Goal: Transaction & Acquisition: Purchase product/service

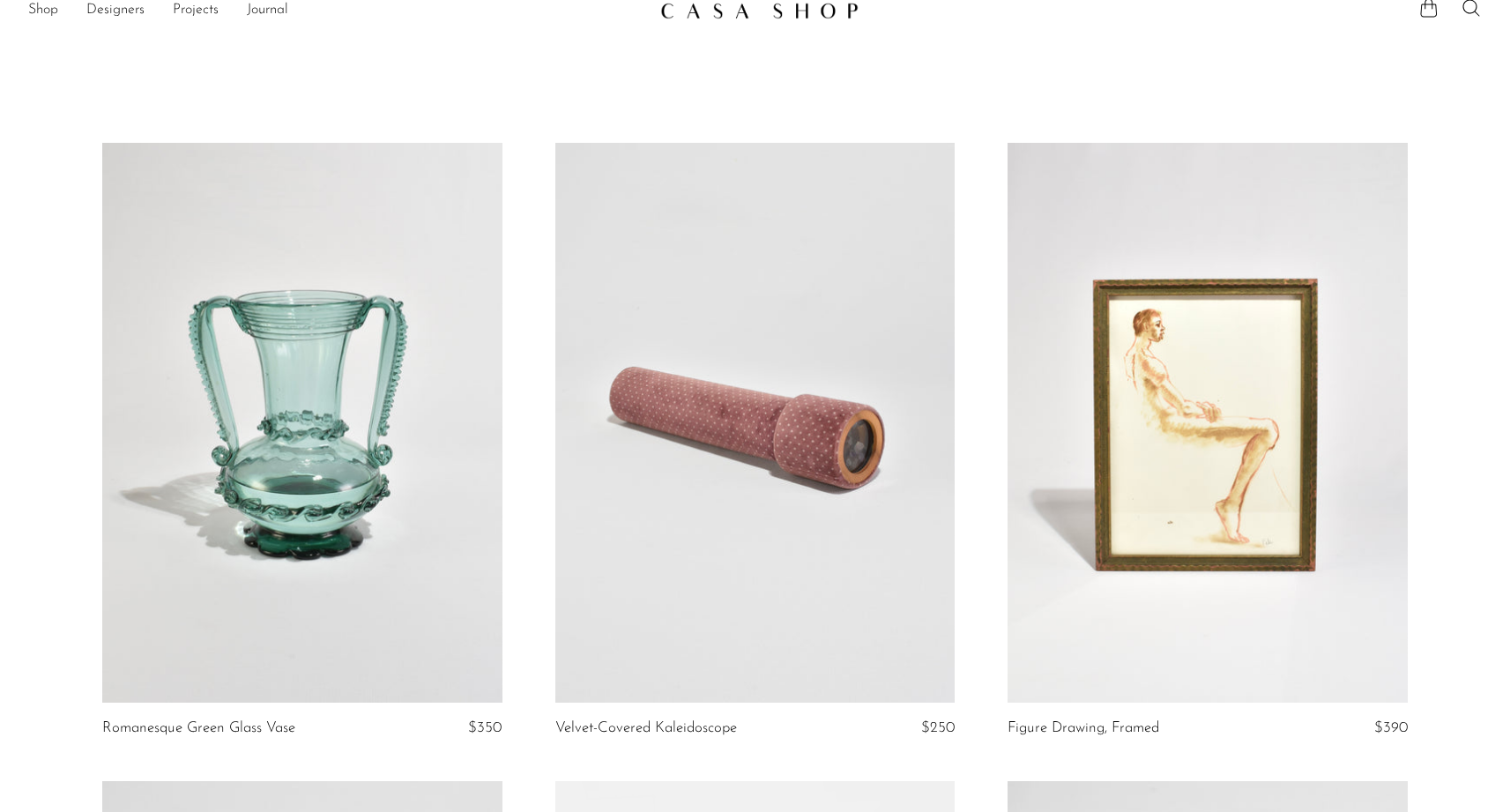
scroll to position [19, 0]
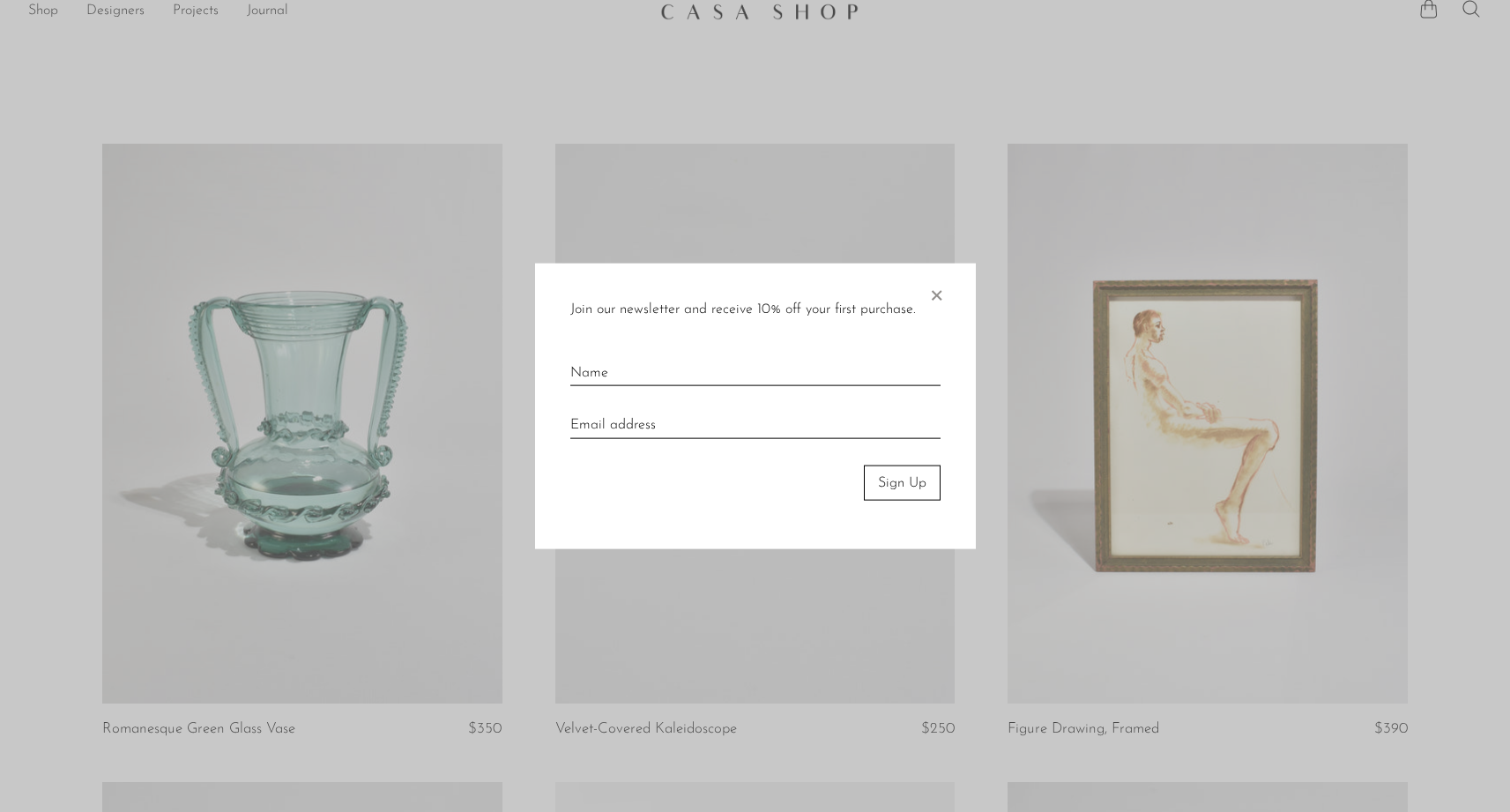
click at [937, 288] on span "×" at bounding box center [936, 290] width 18 height 56
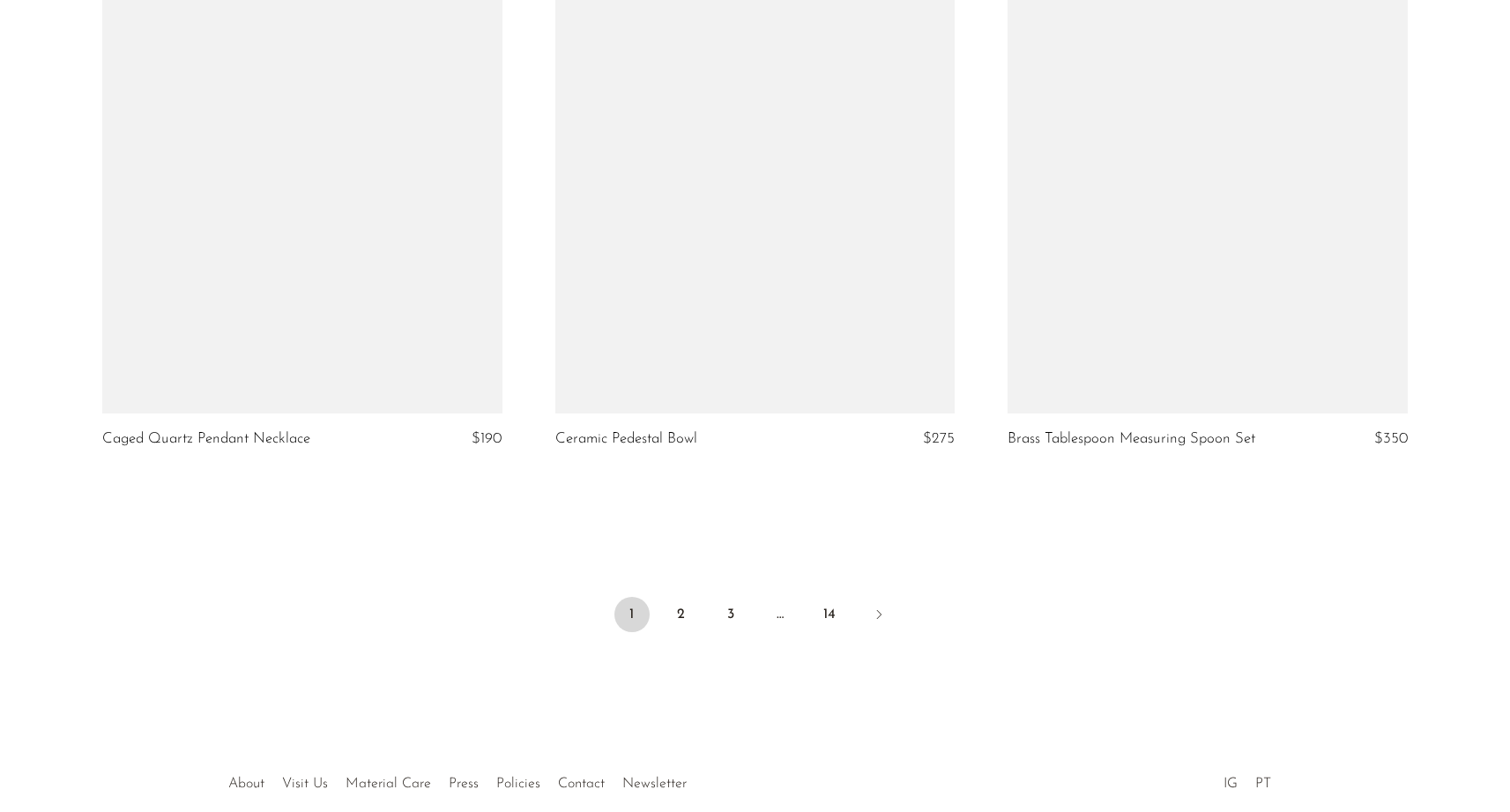
scroll to position [7425, 0]
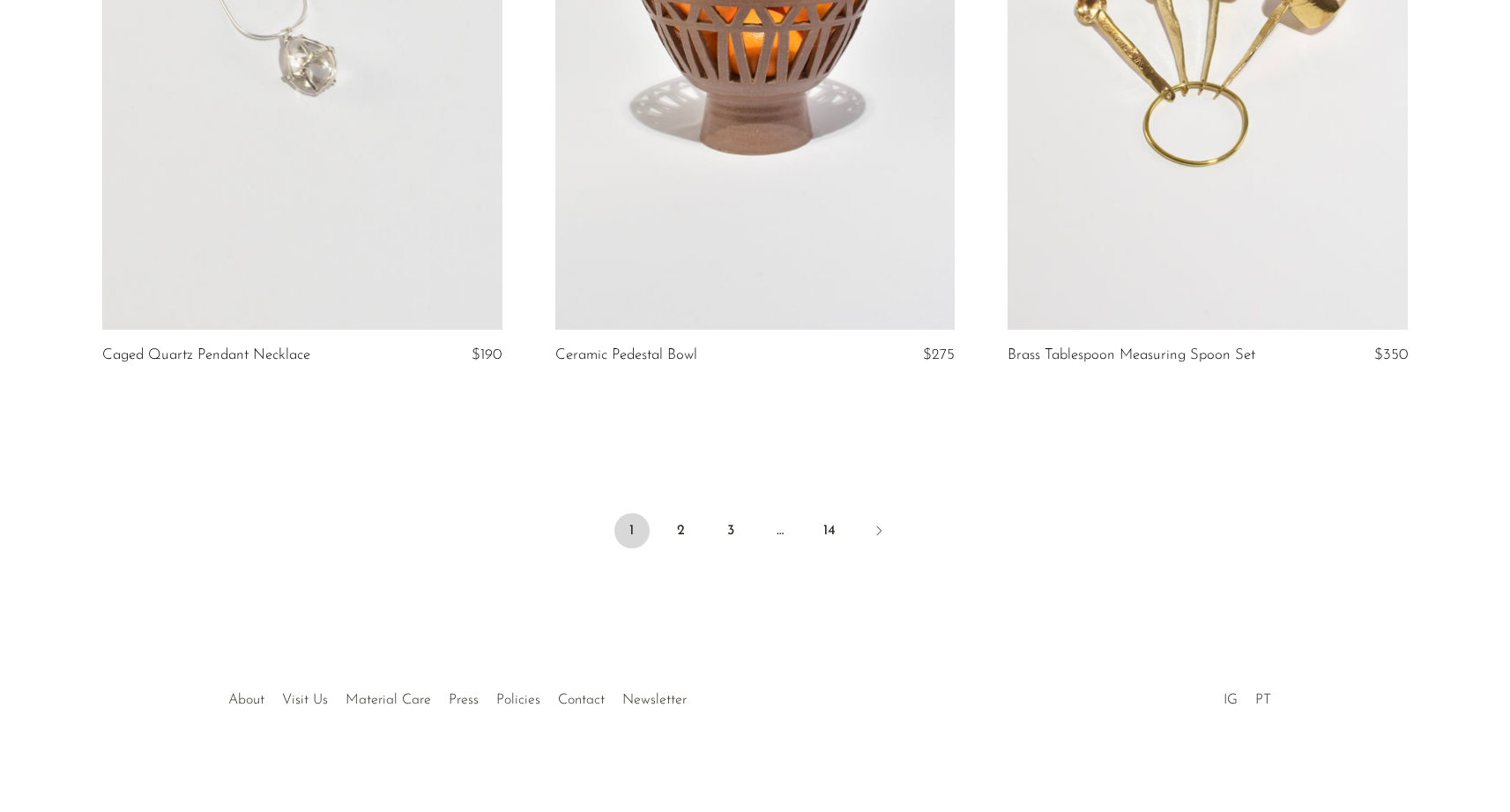
click at [662, 512] on ul "1 2 3 … 14" at bounding box center [755, 532] width 1129 height 53
click at [670, 518] on link "2" at bounding box center [681, 530] width 35 height 35
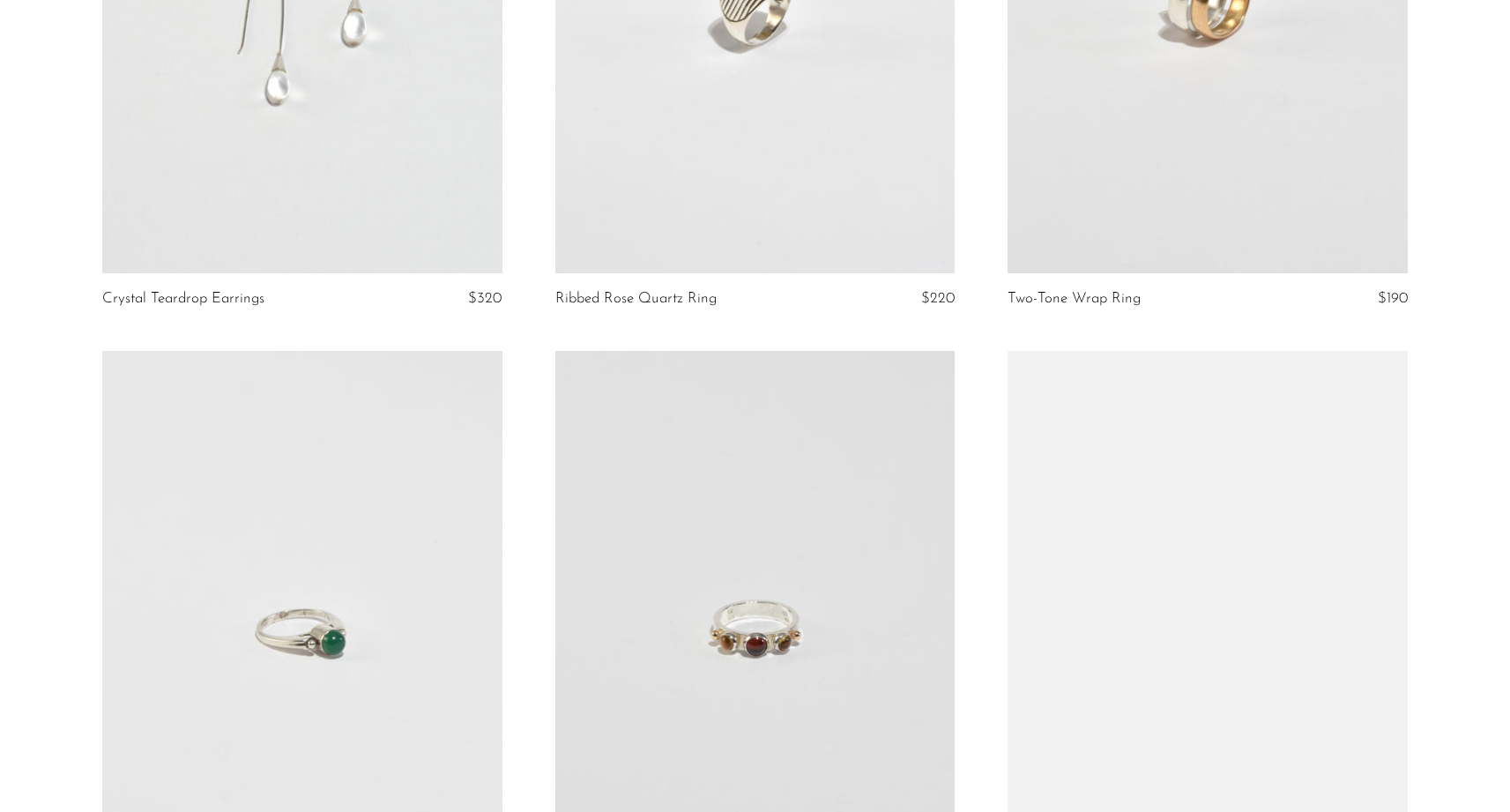
scroll to position [7251, 0]
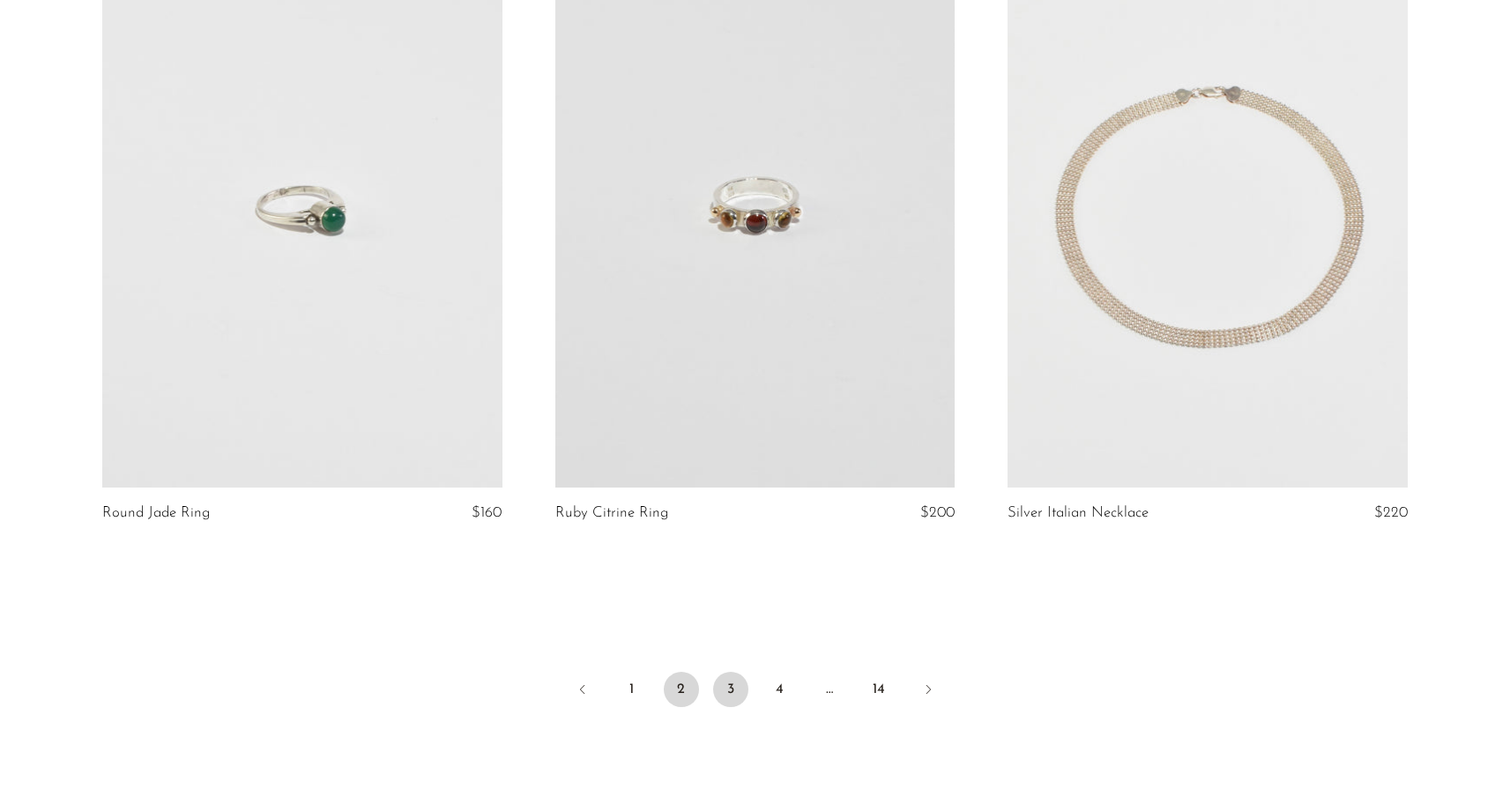
click at [729, 671] on link "3" at bounding box center [730, 689] width 35 height 35
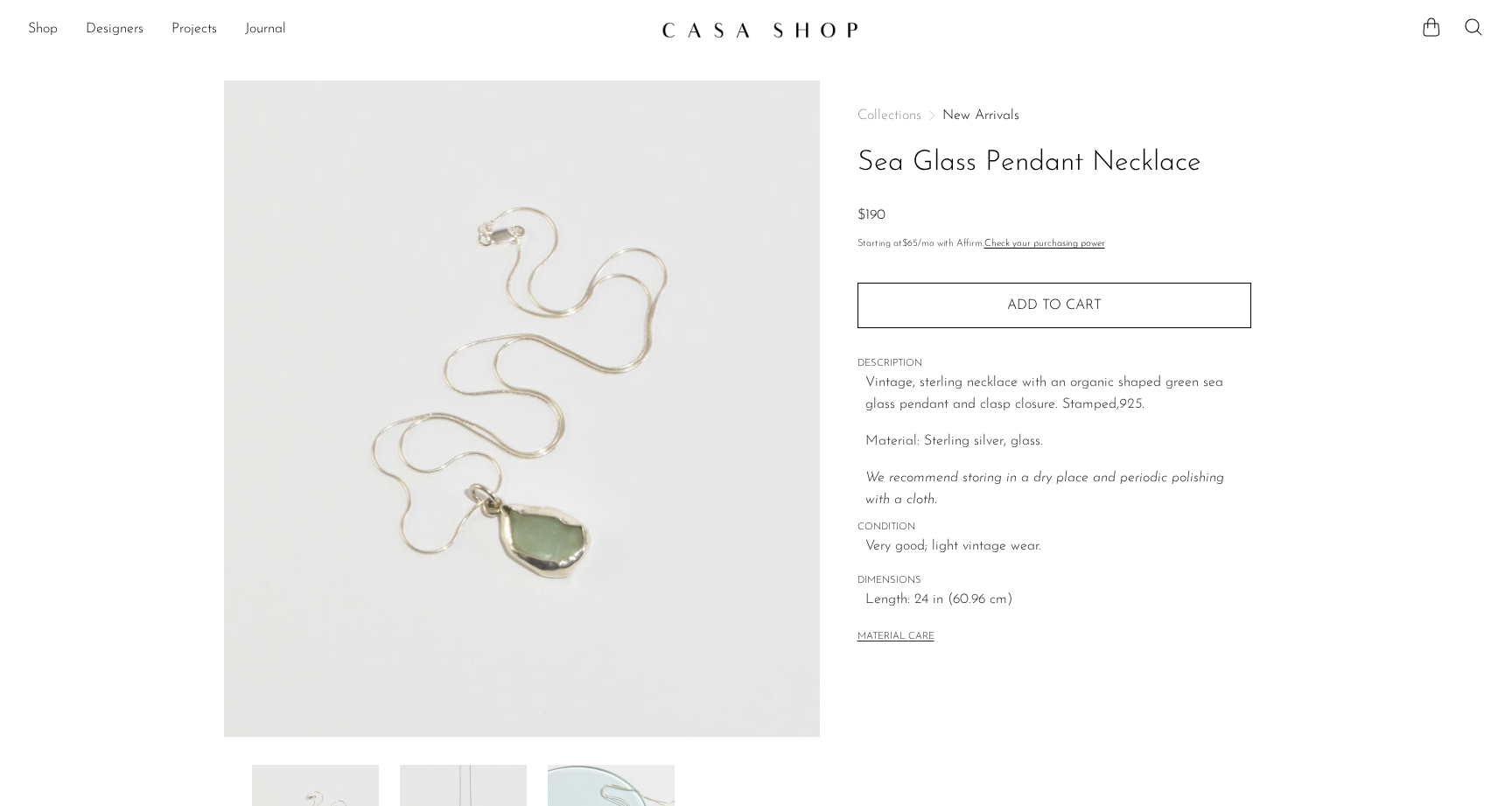
scroll to position [334, 0]
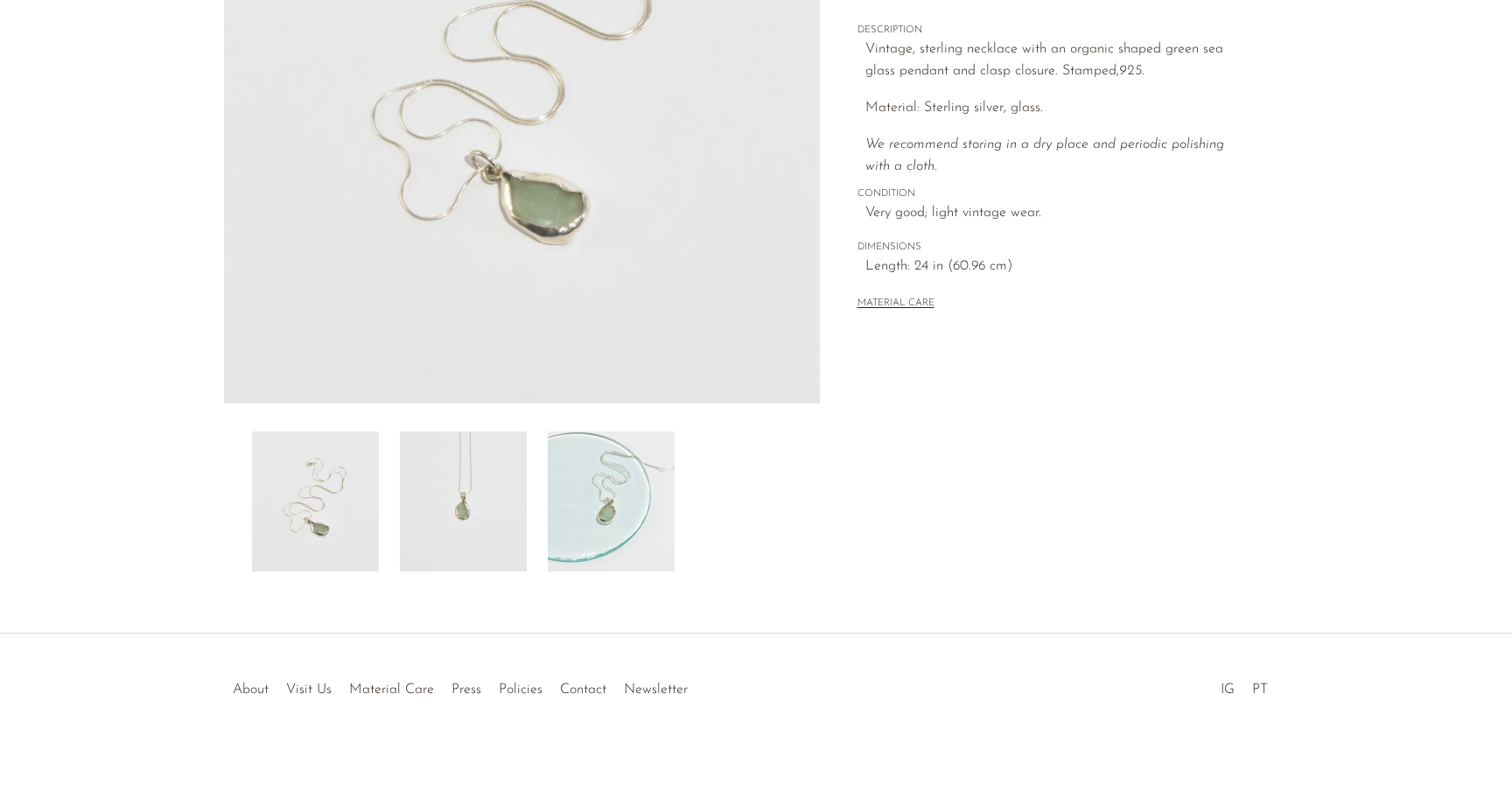
click at [625, 474] on img at bounding box center [612, 501] width 127 height 140
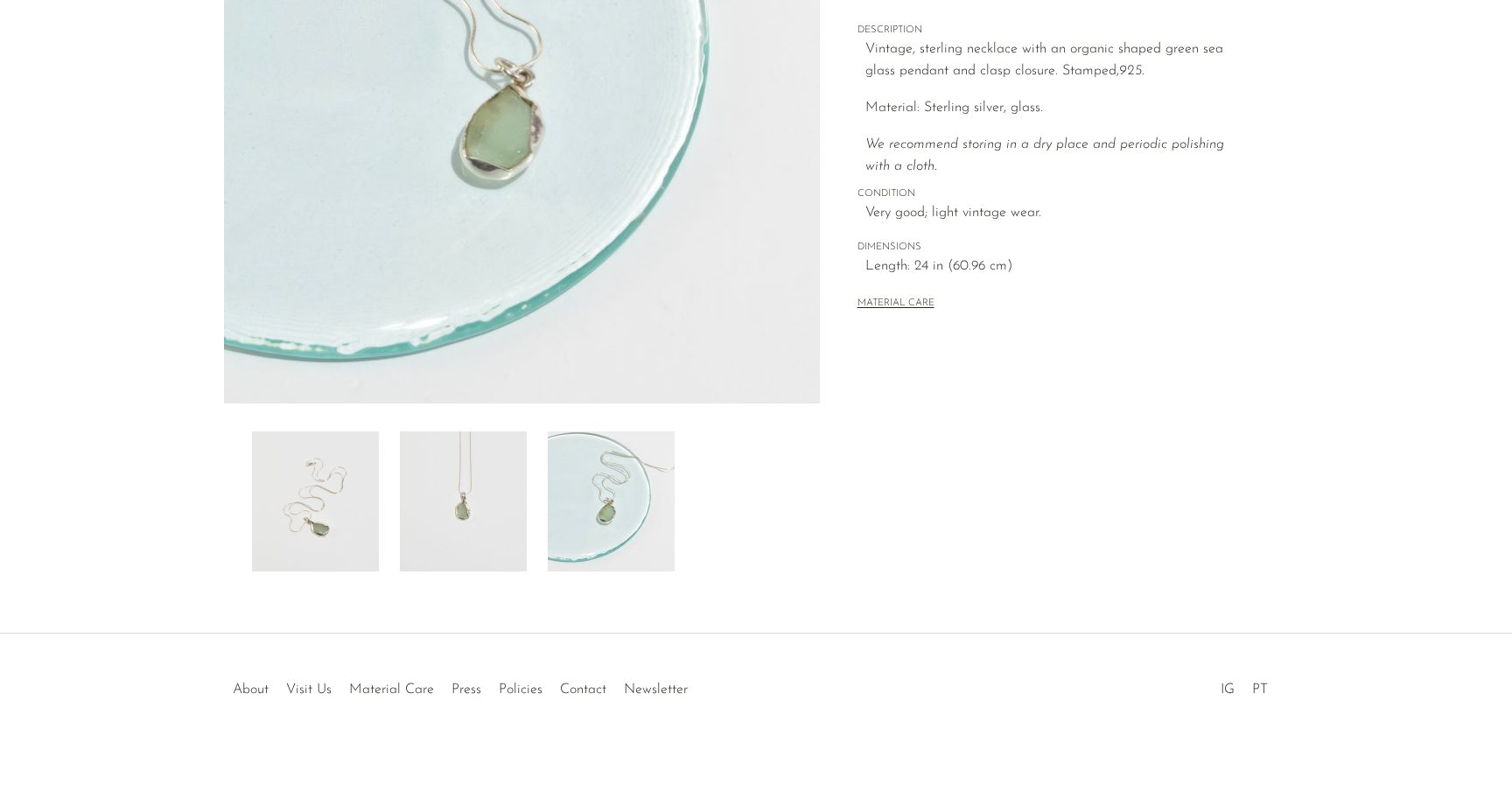
click at [478, 454] on img at bounding box center [464, 501] width 127 height 140
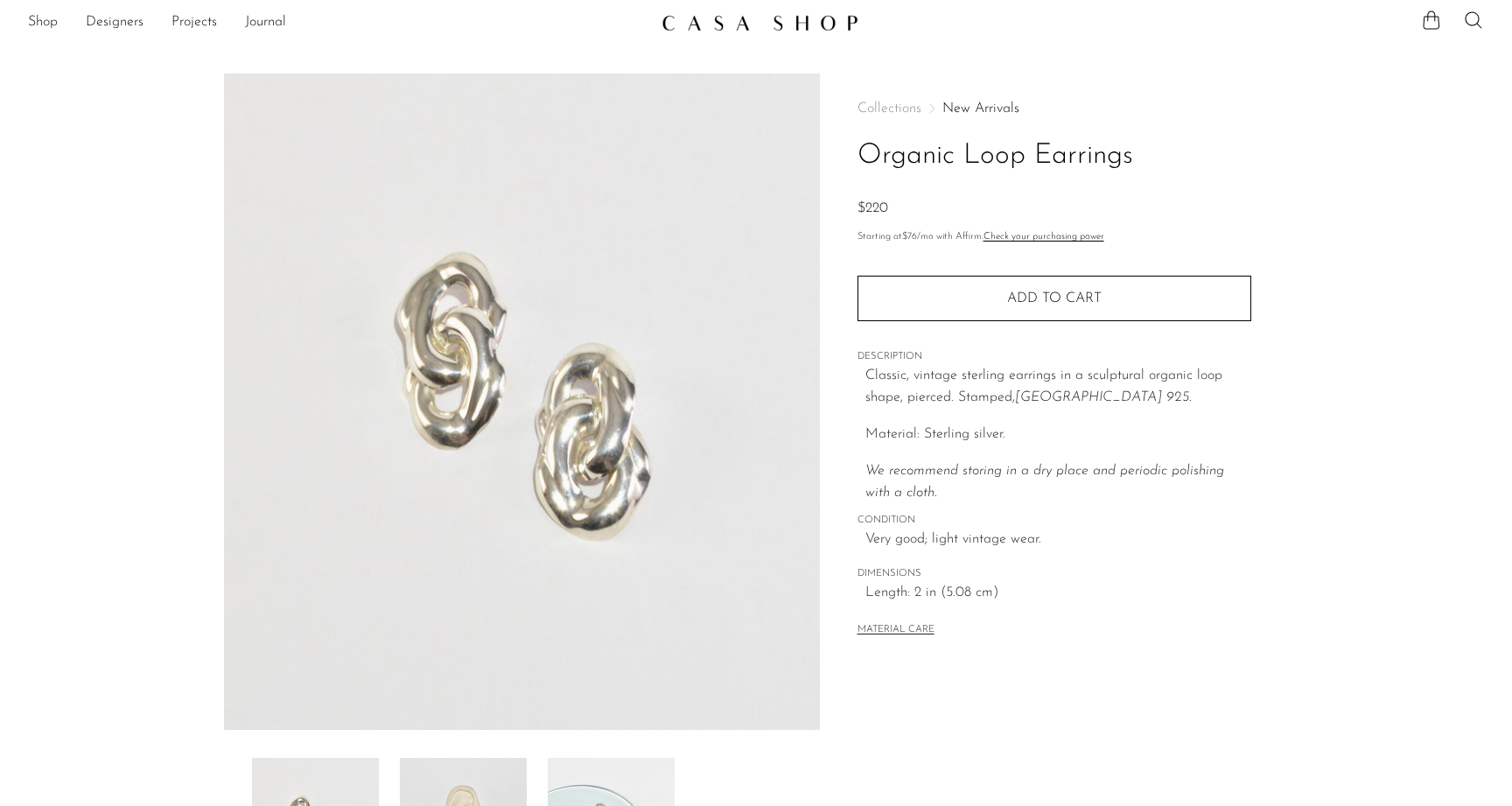
scroll to position [159, 0]
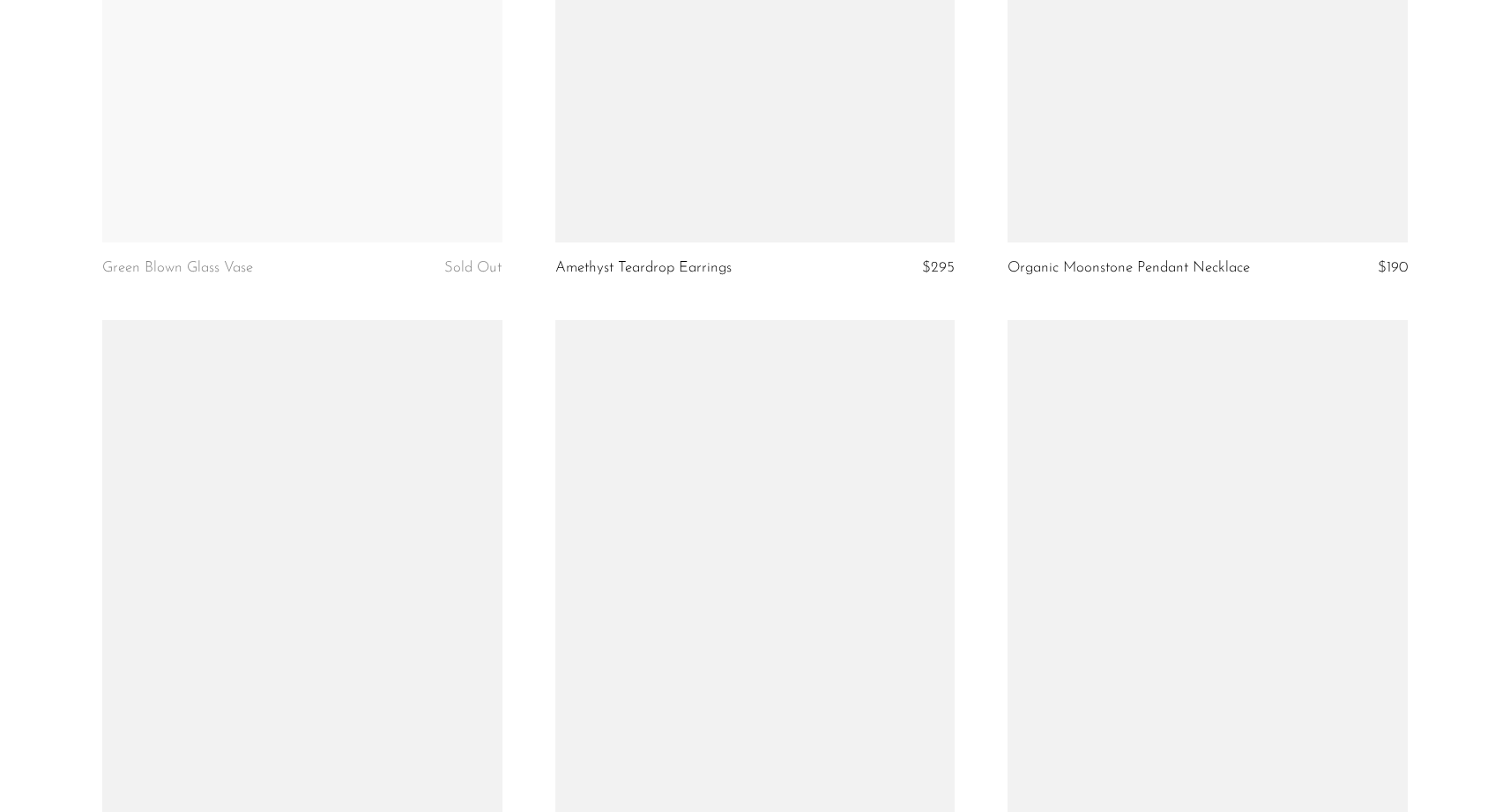
scroll to position [7410, 0]
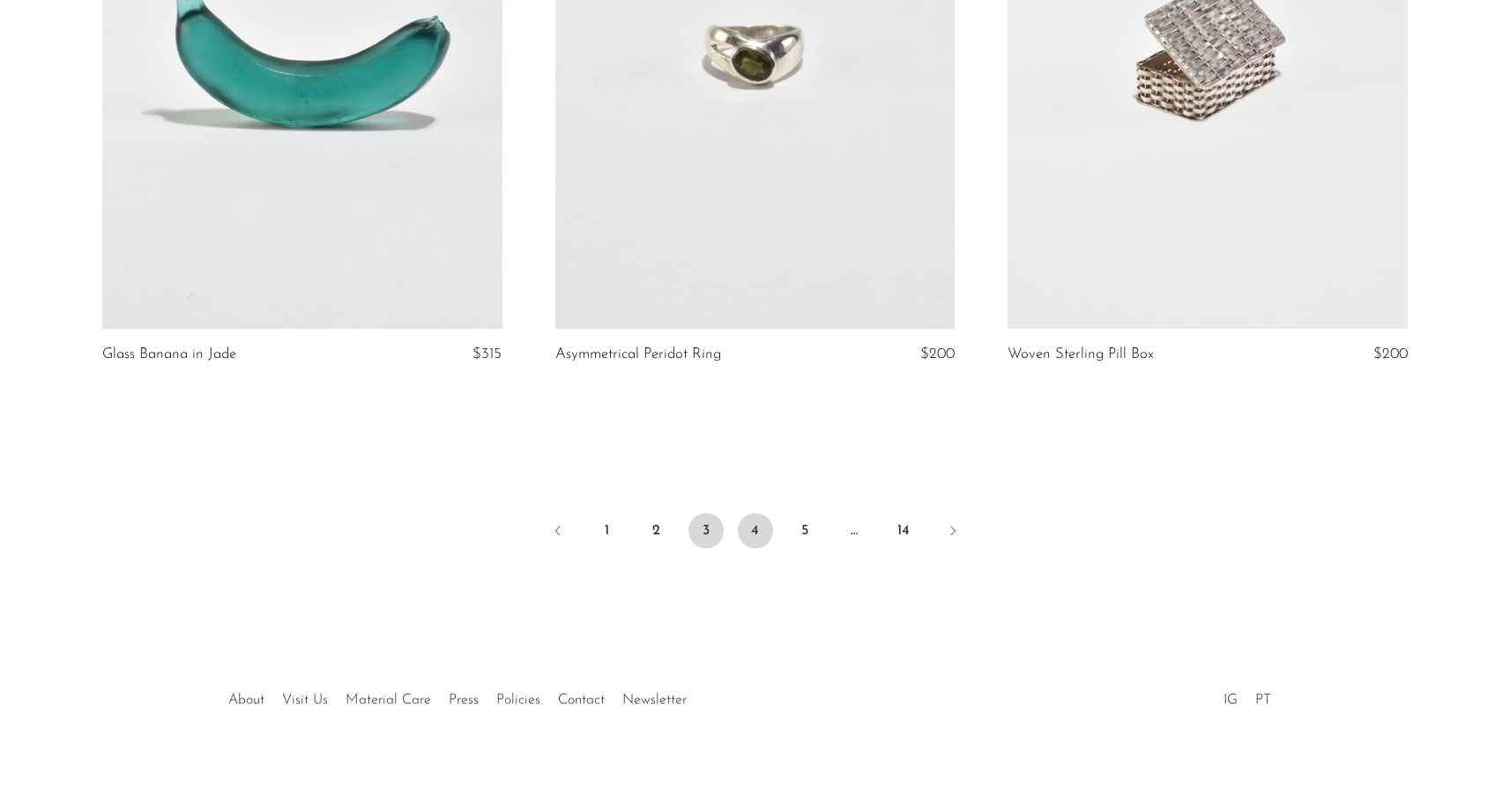
click at [764, 531] on link "4" at bounding box center [755, 530] width 35 height 35
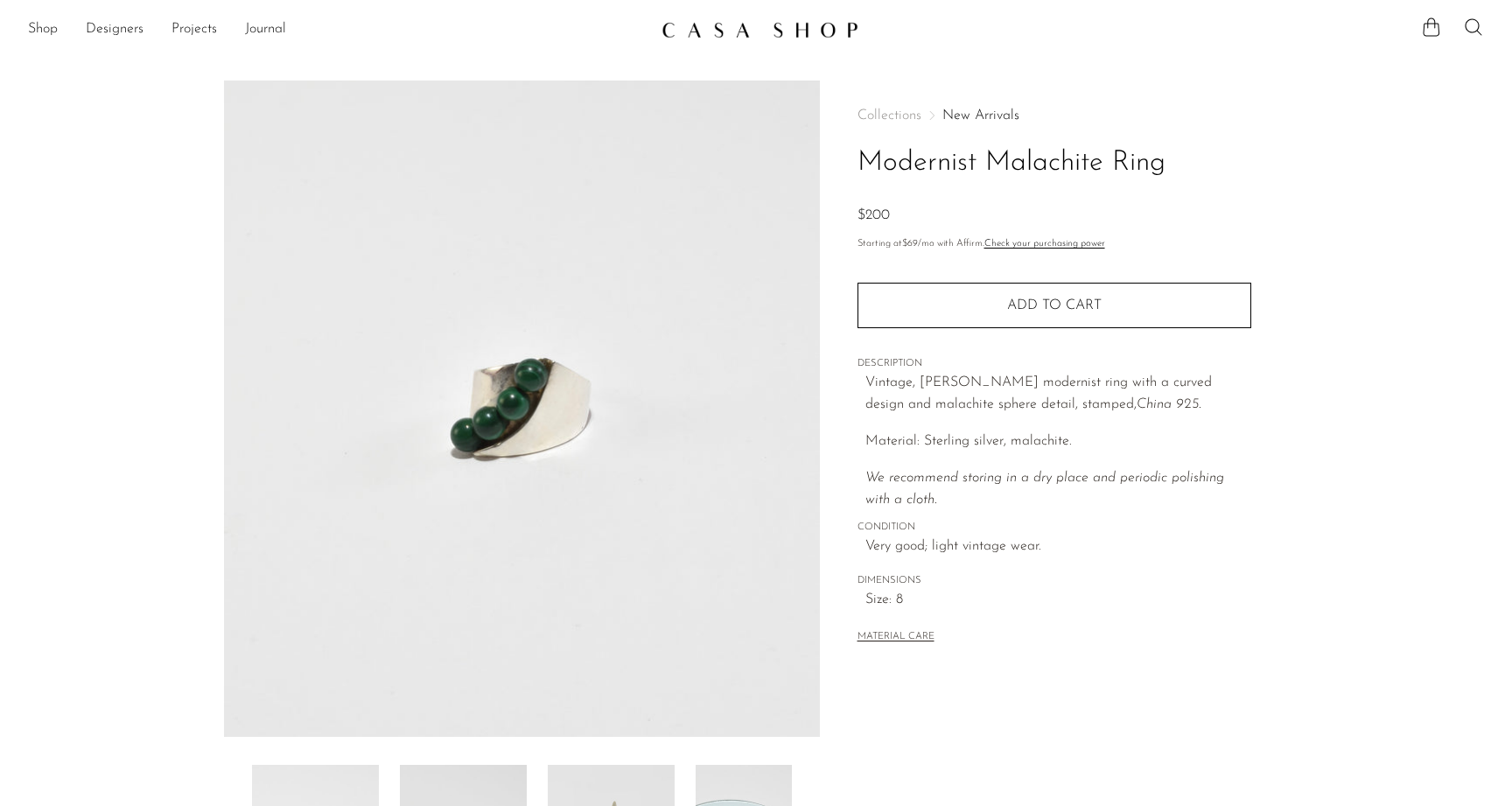
scroll to position [334, 0]
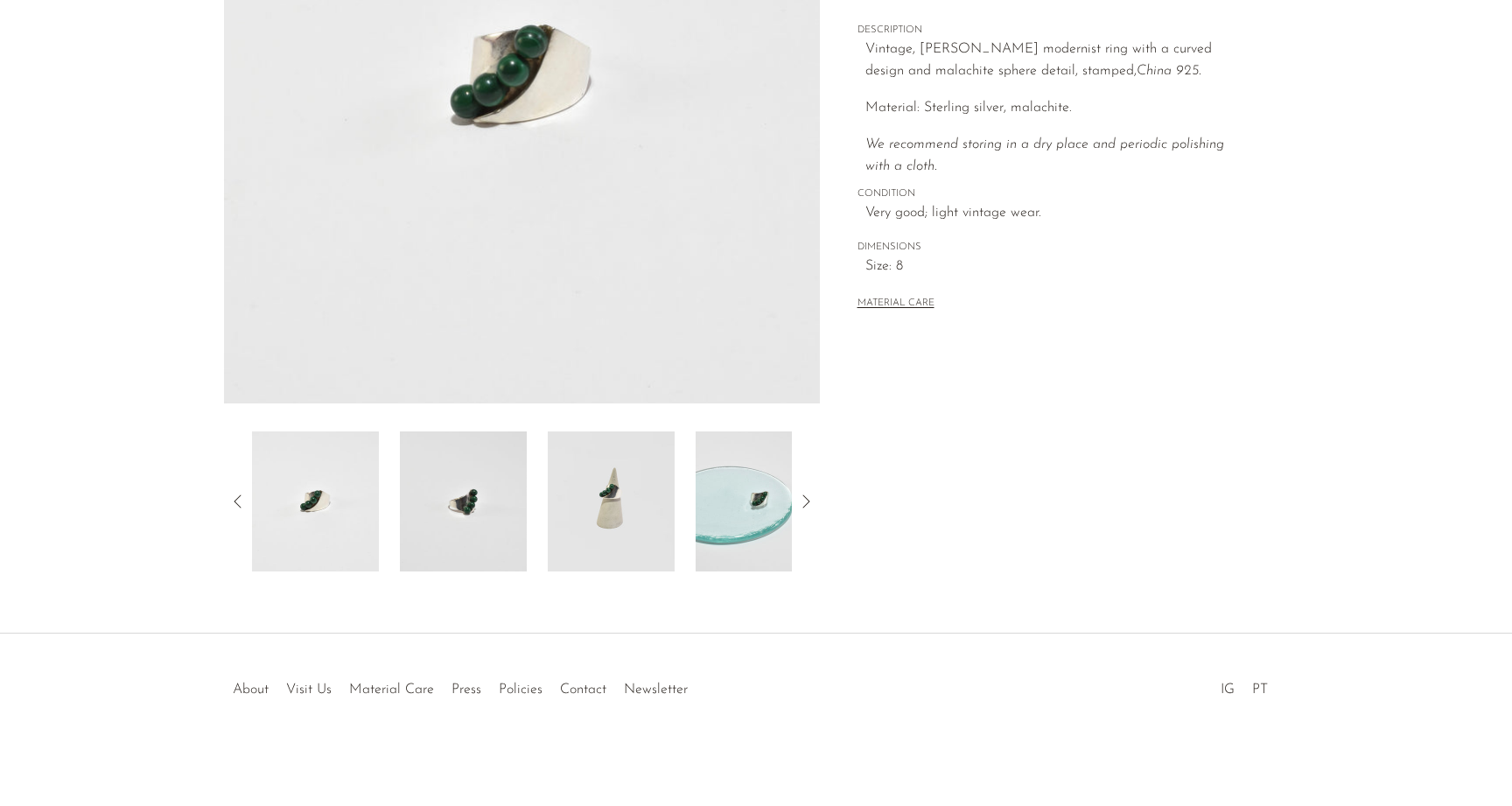
click at [760, 537] on img at bounding box center [759, 501] width 127 height 140
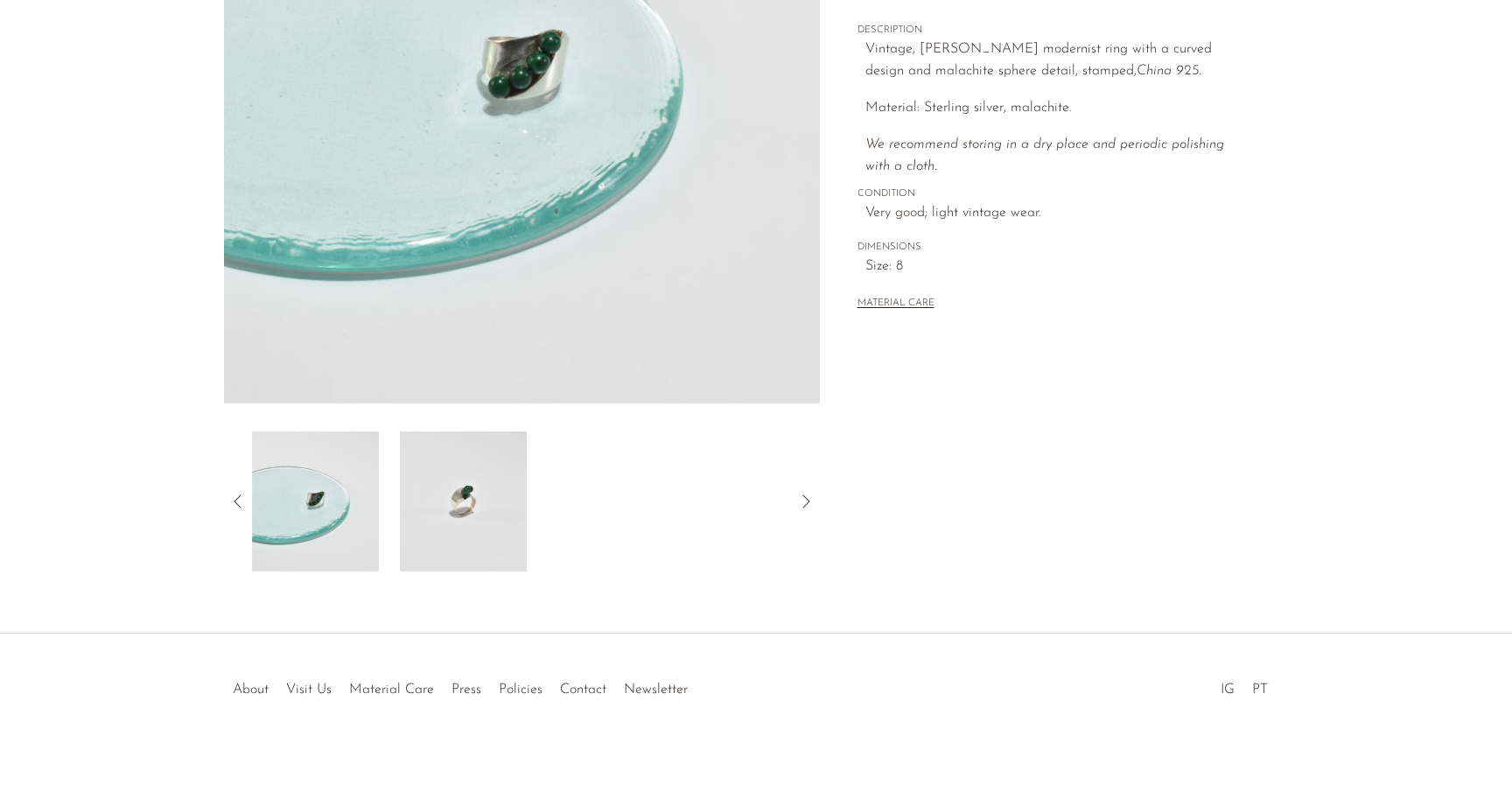
scroll to position [0, 0]
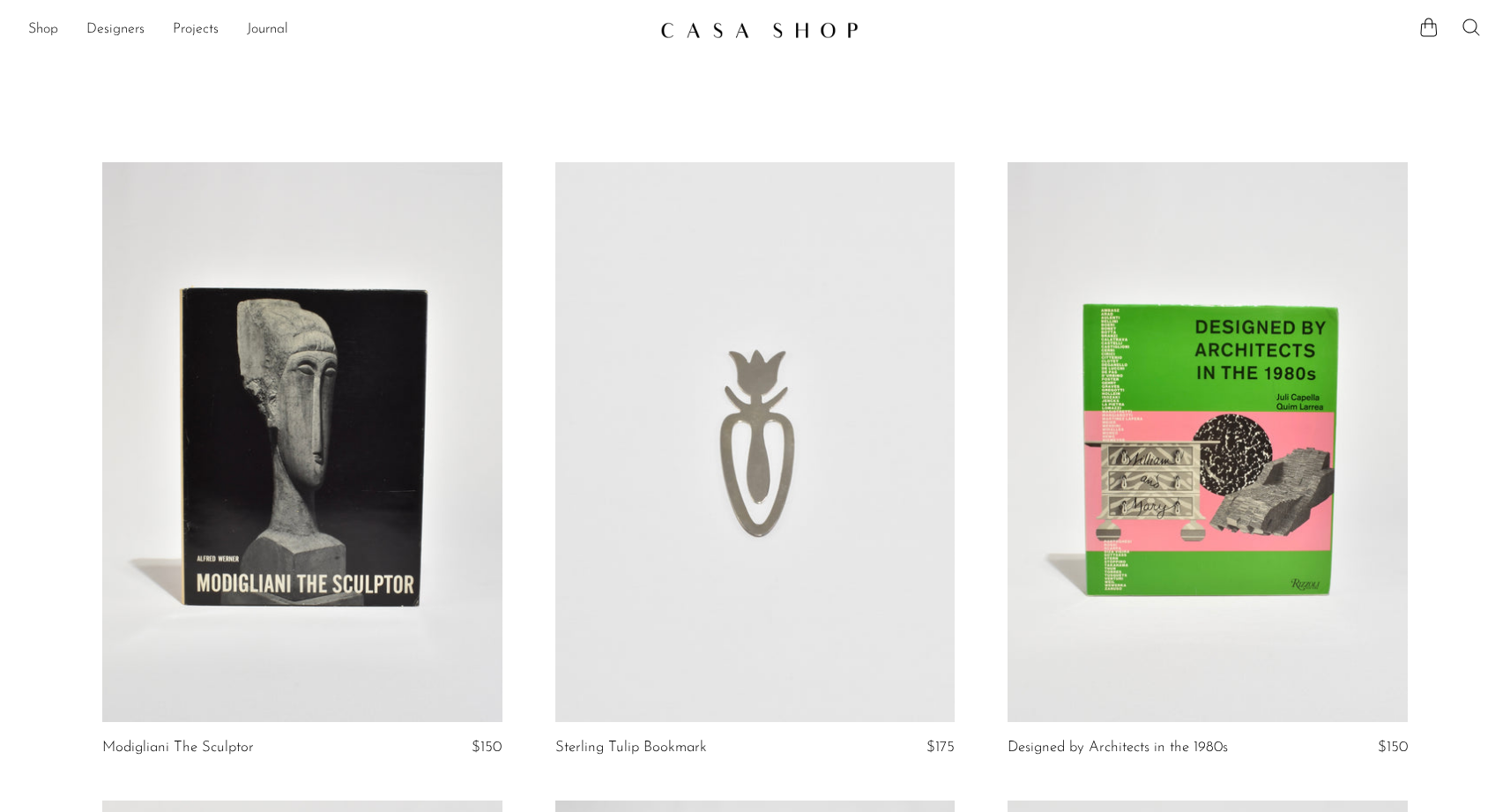
click at [1476, 37] on icon at bounding box center [1471, 27] width 21 height 21
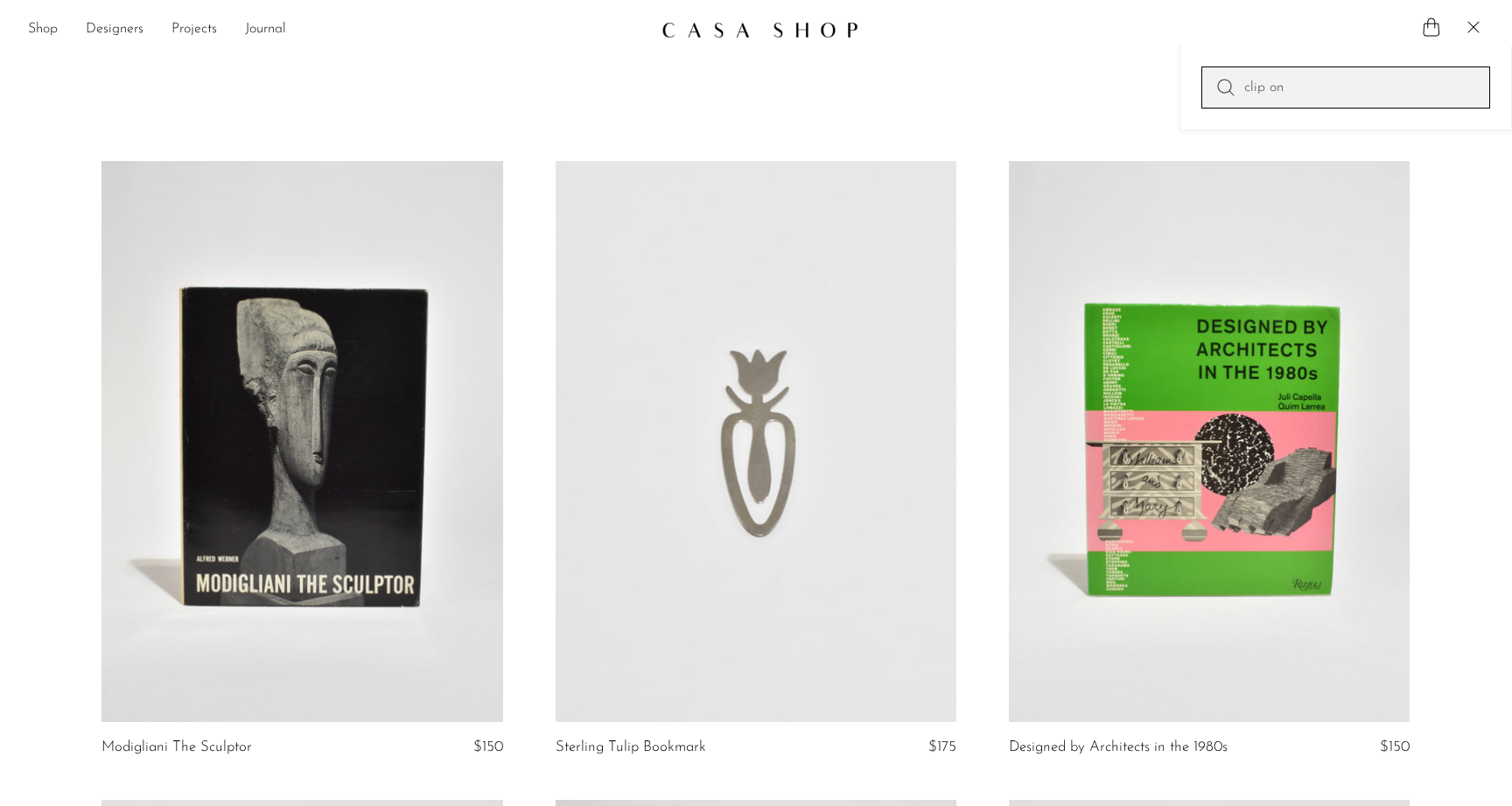
type input "clip on"
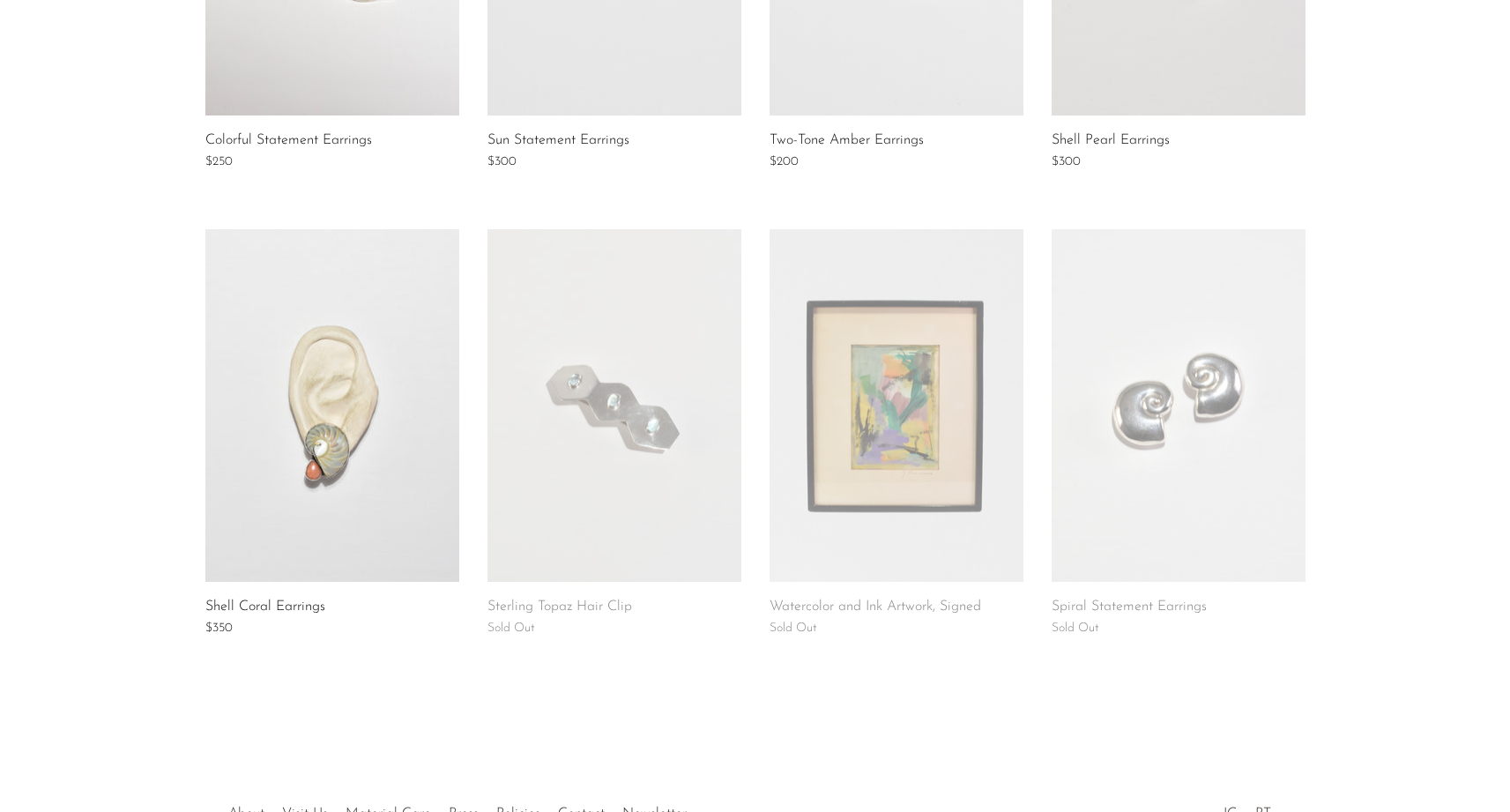
scroll to position [1029, 0]
click at [374, 451] on link at bounding box center [332, 409] width 254 height 353
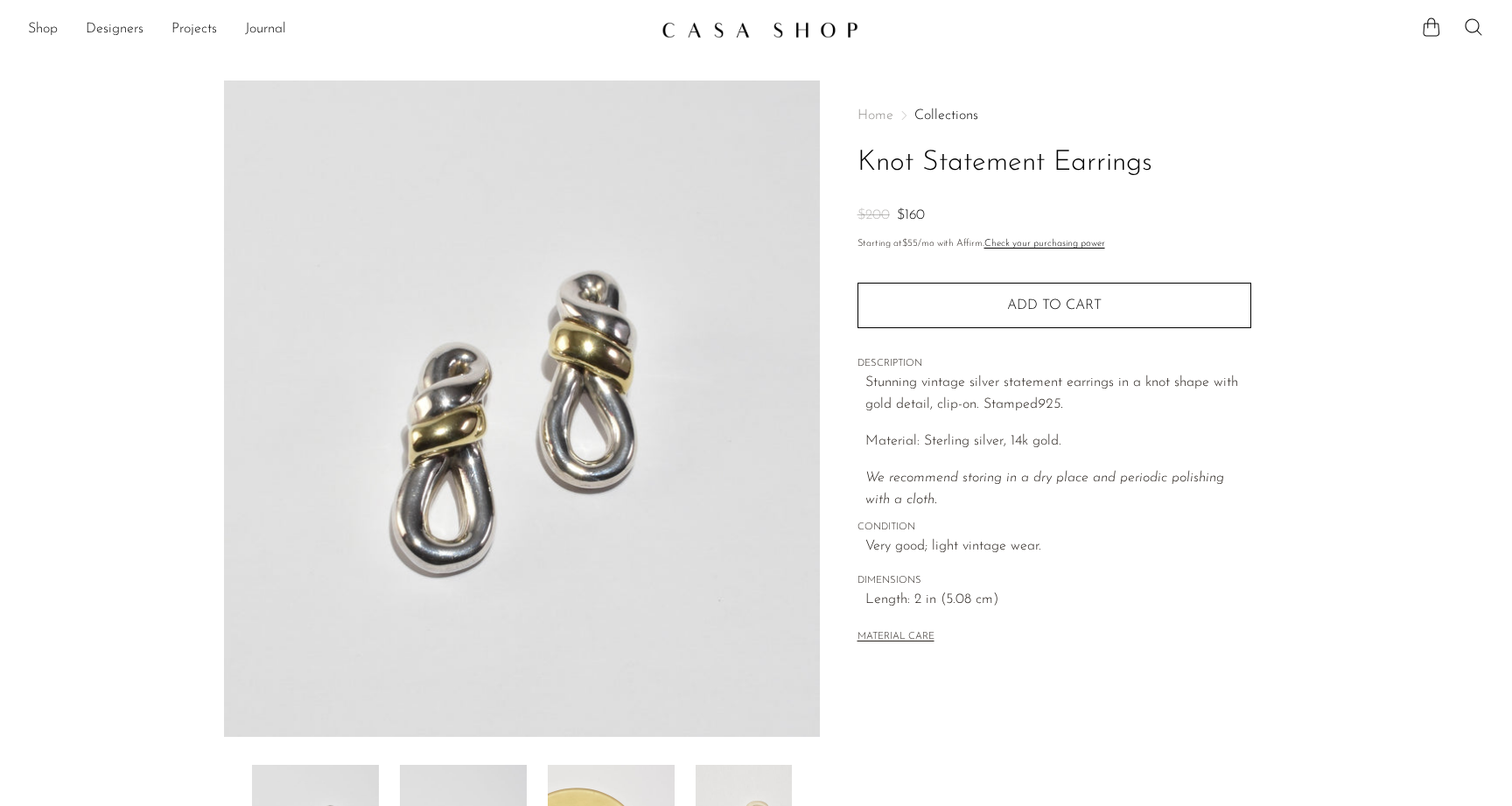
scroll to position [269, 0]
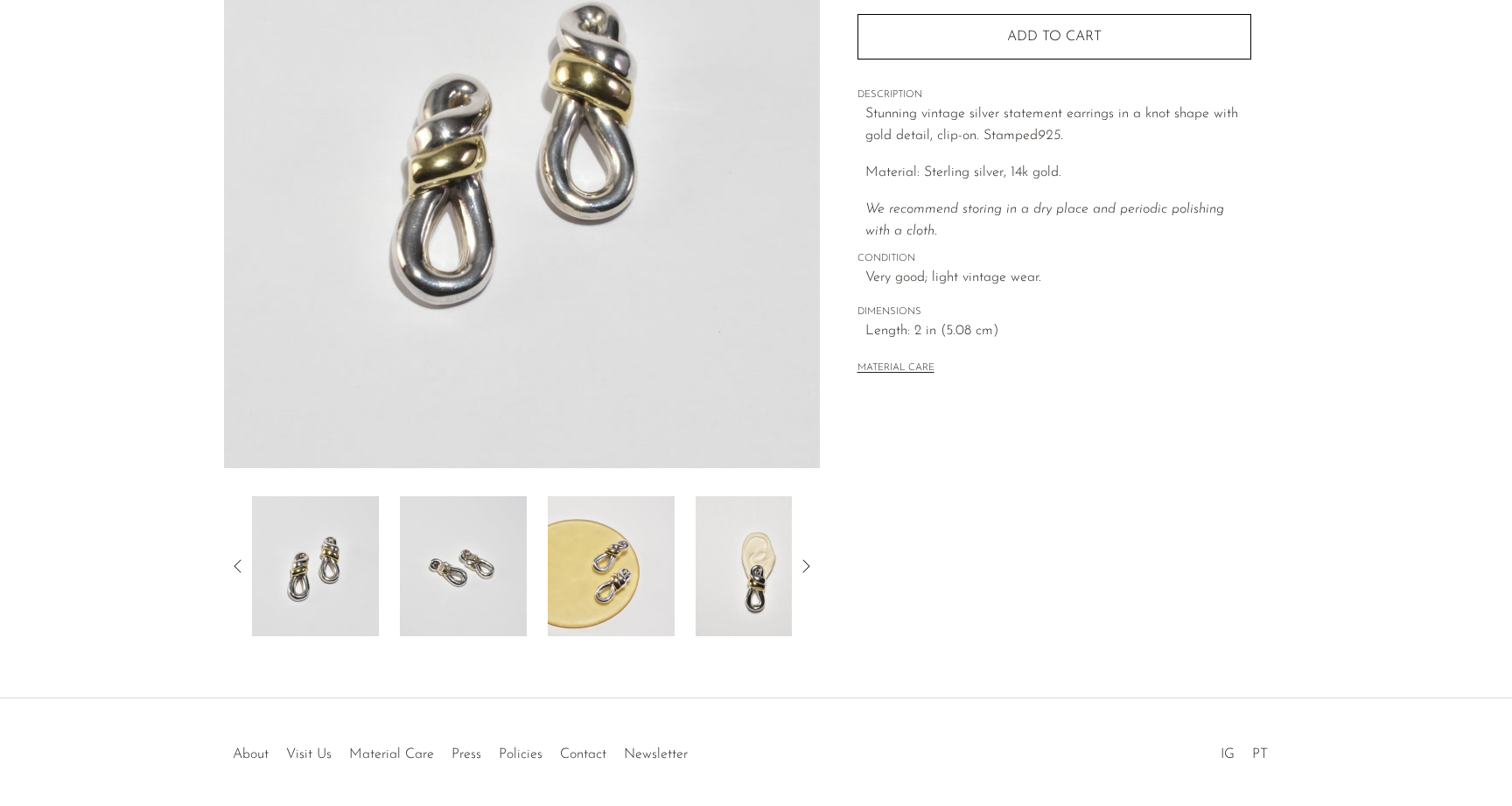
click at [757, 560] on img at bounding box center [759, 565] width 127 height 140
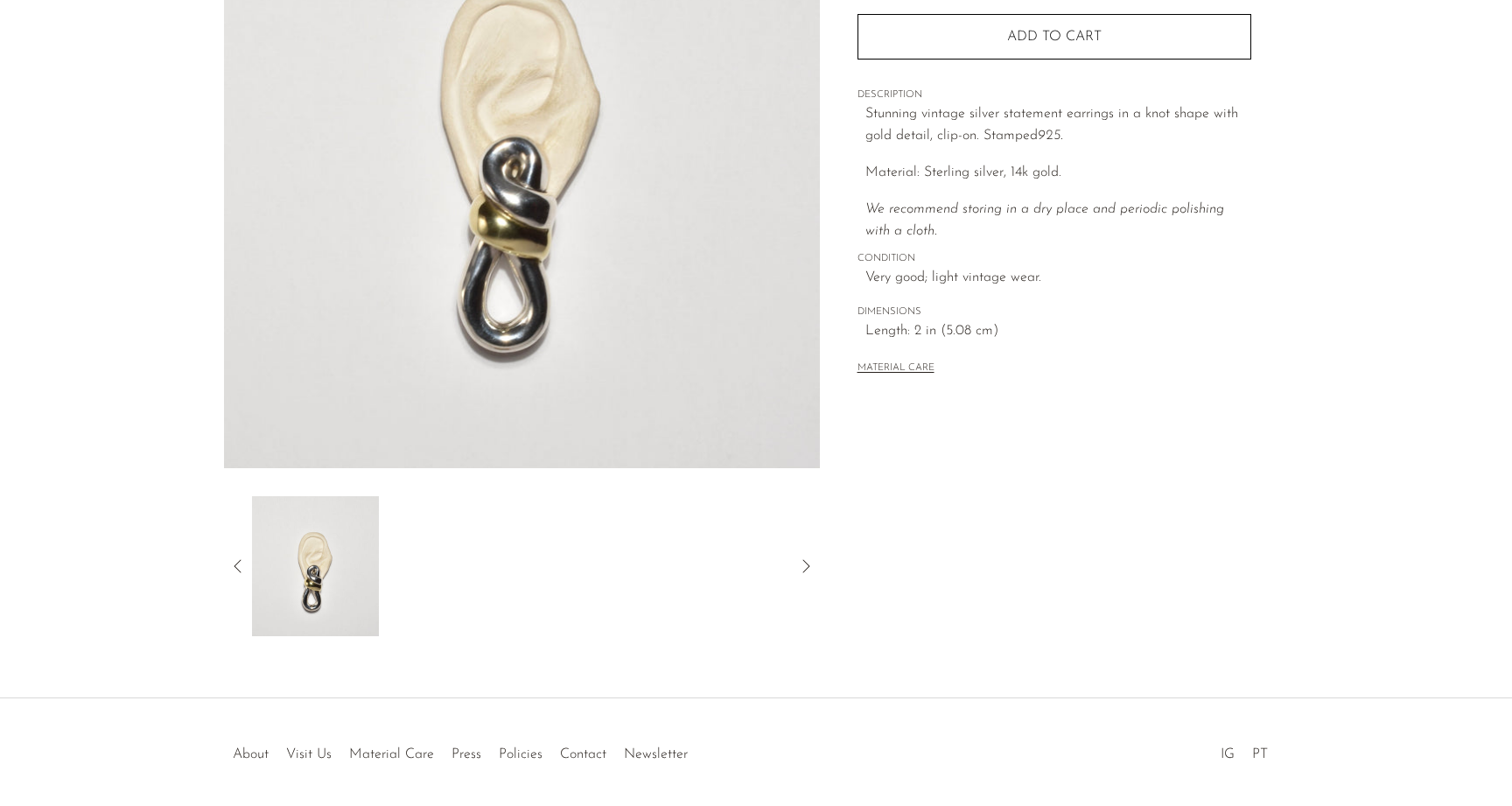
scroll to position [253, 0]
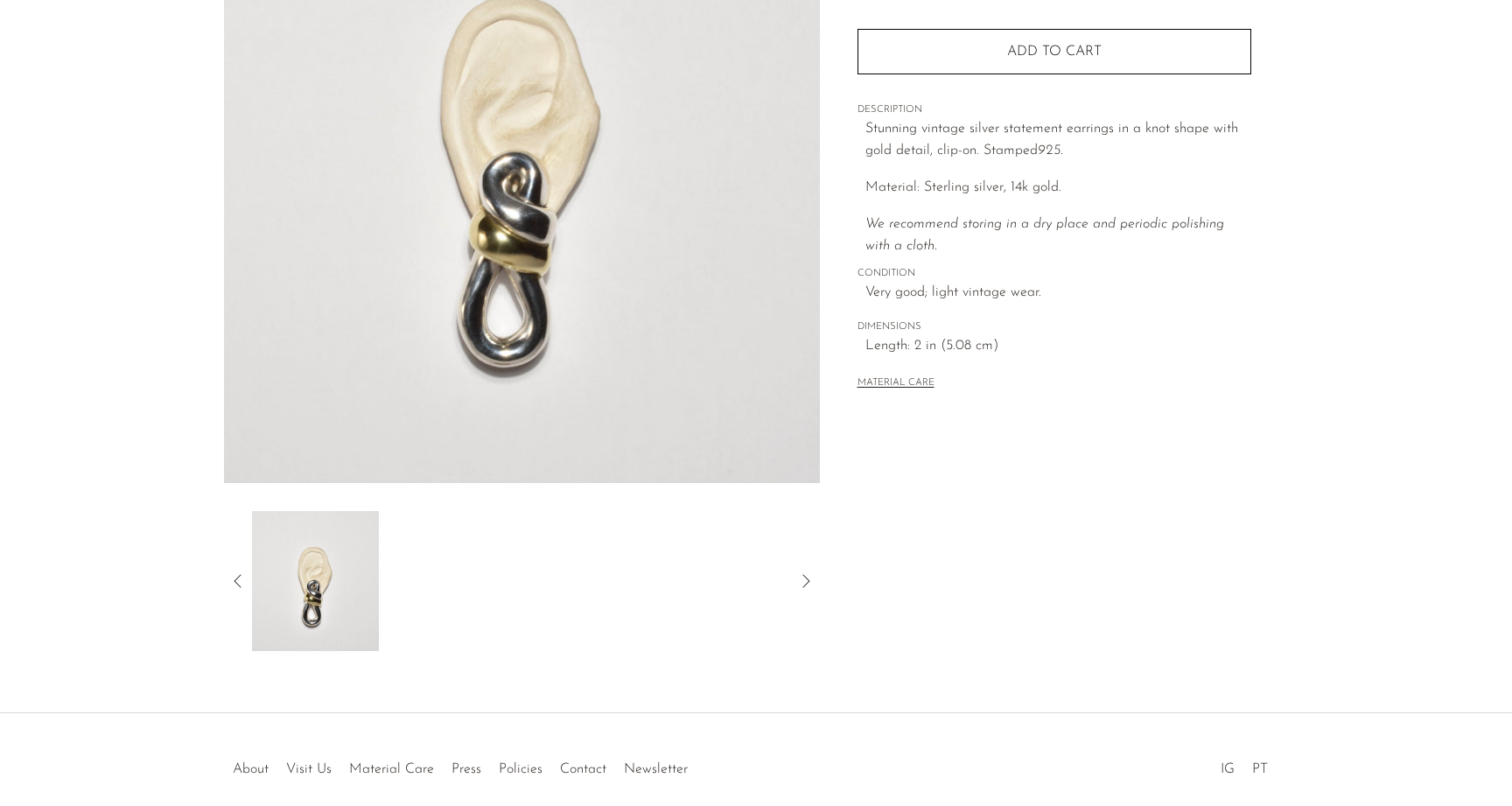
click at [243, 578] on icon at bounding box center [237, 580] width 21 height 21
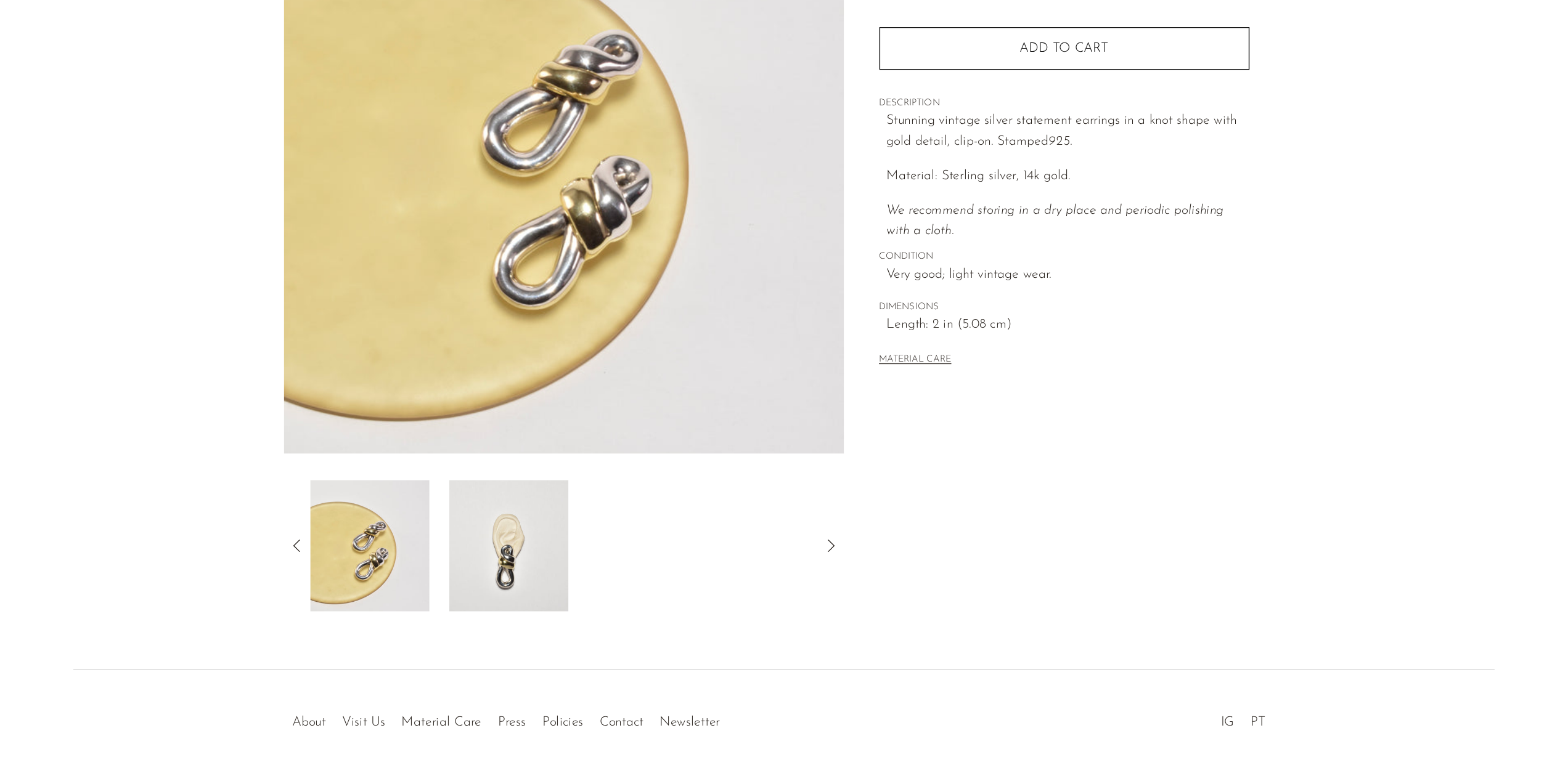
scroll to position [0, 0]
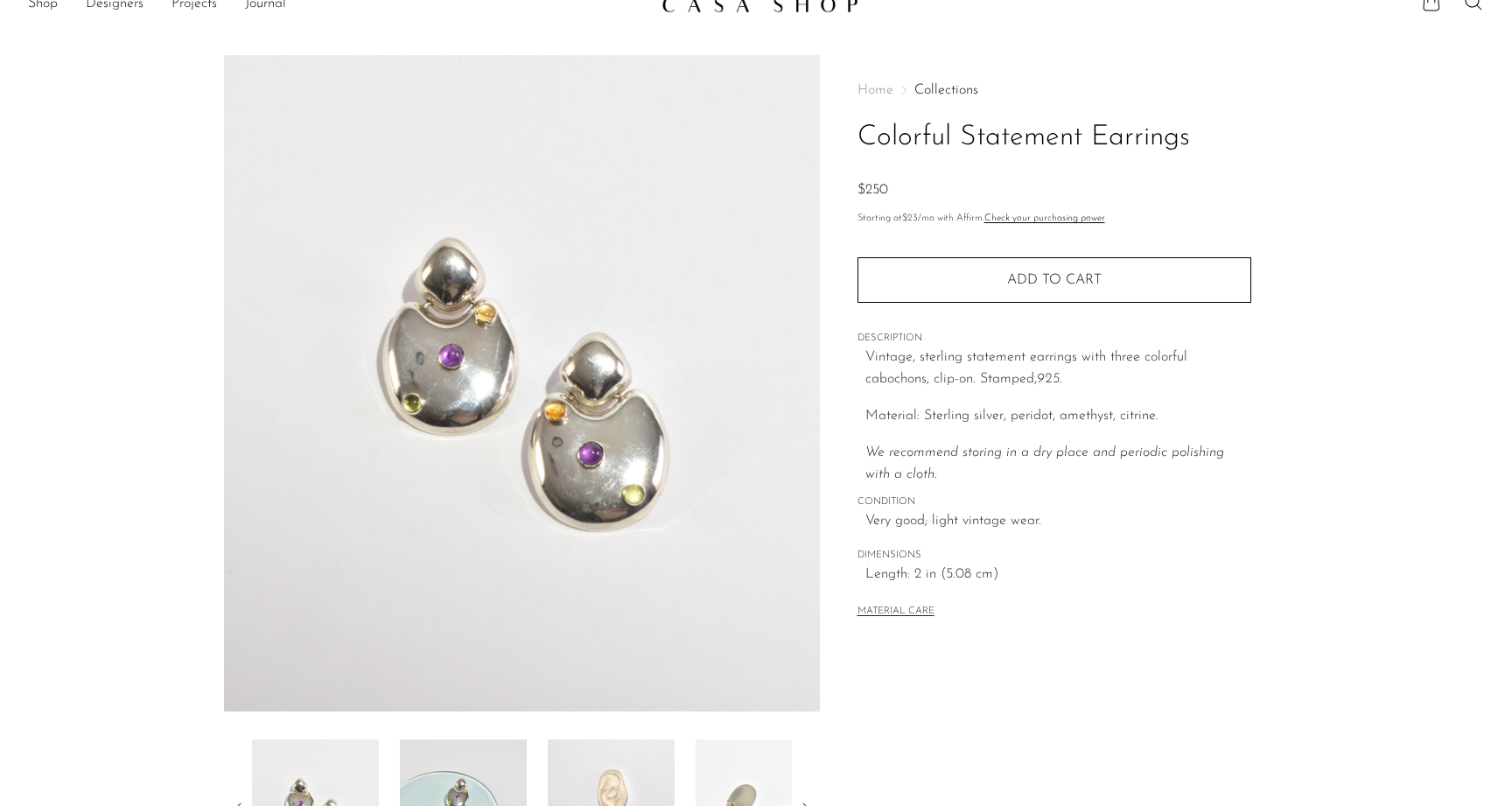
scroll to position [186, 0]
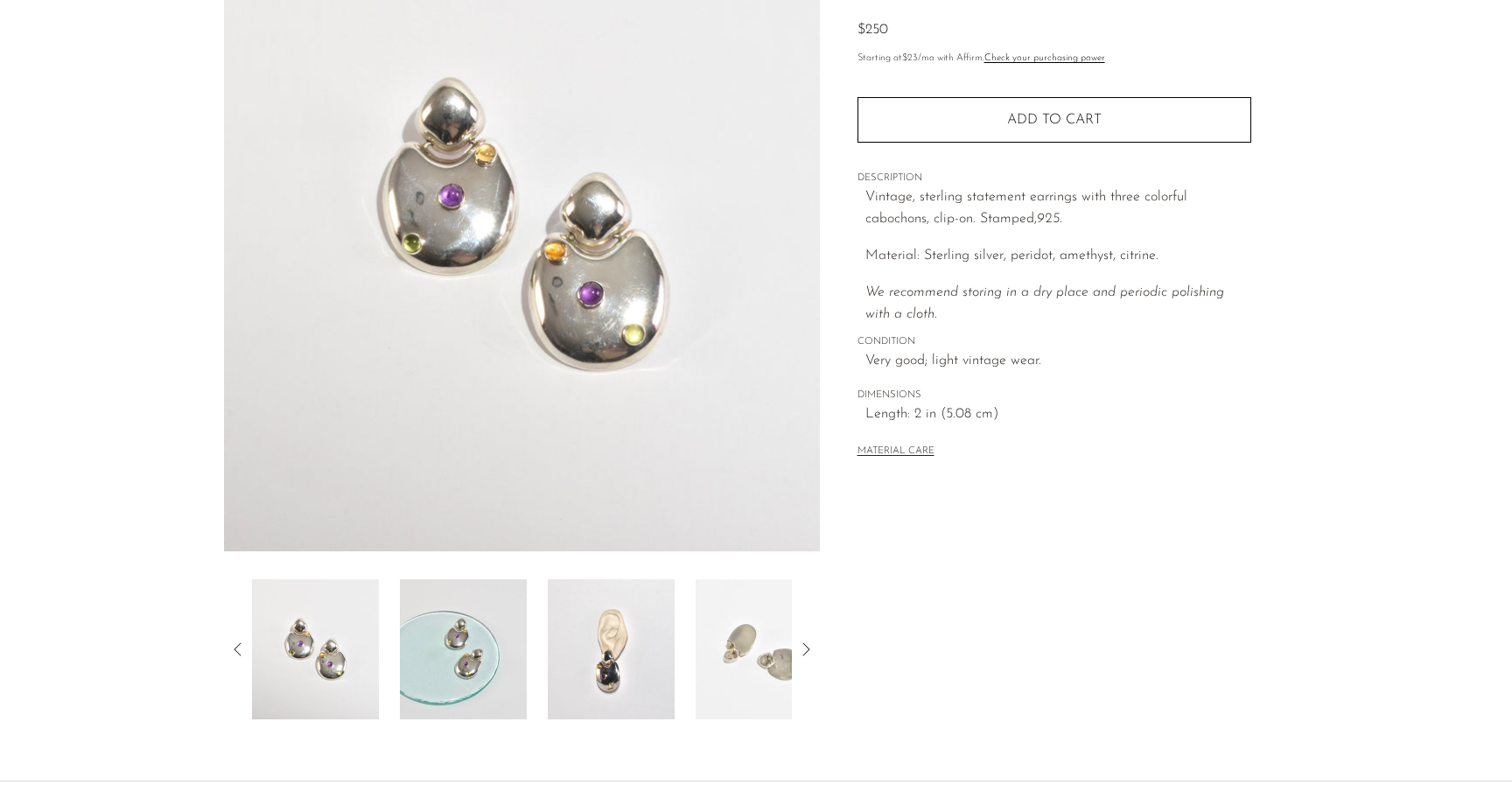
click at [629, 623] on img at bounding box center [612, 649] width 127 height 140
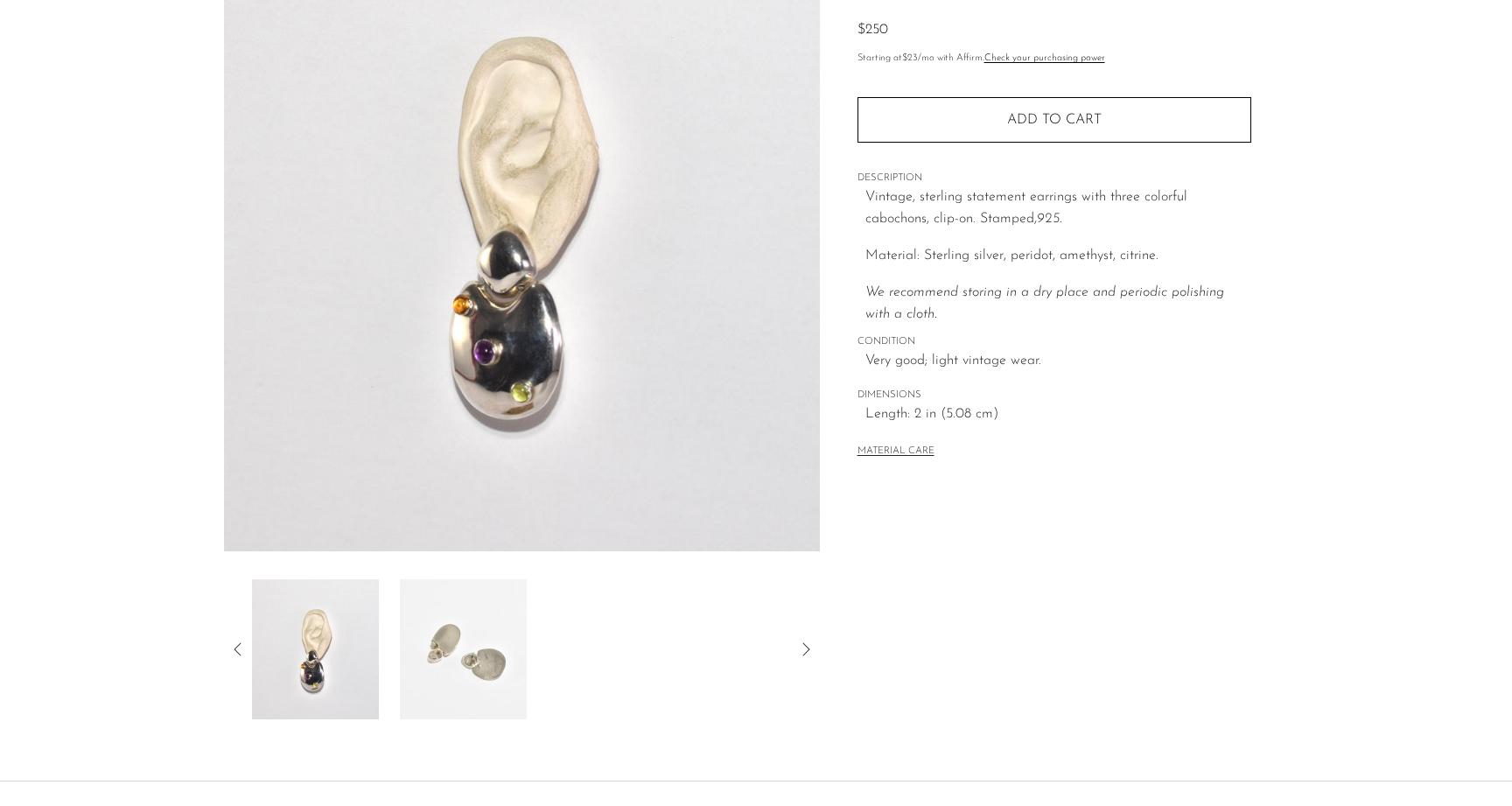
click at [470, 642] on img at bounding box center [464, 649] width 127 height 140
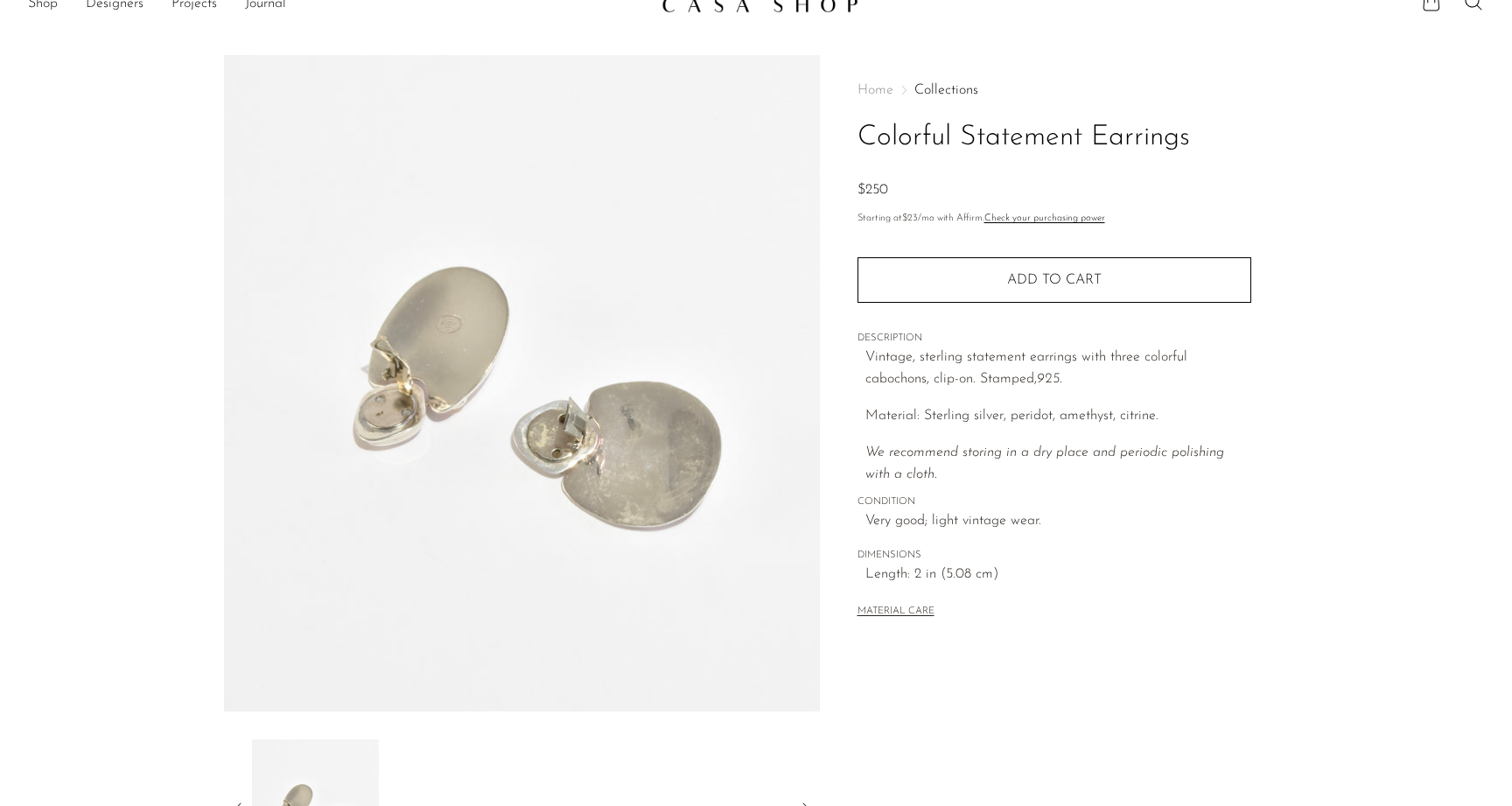
scroll to position [139, 0]
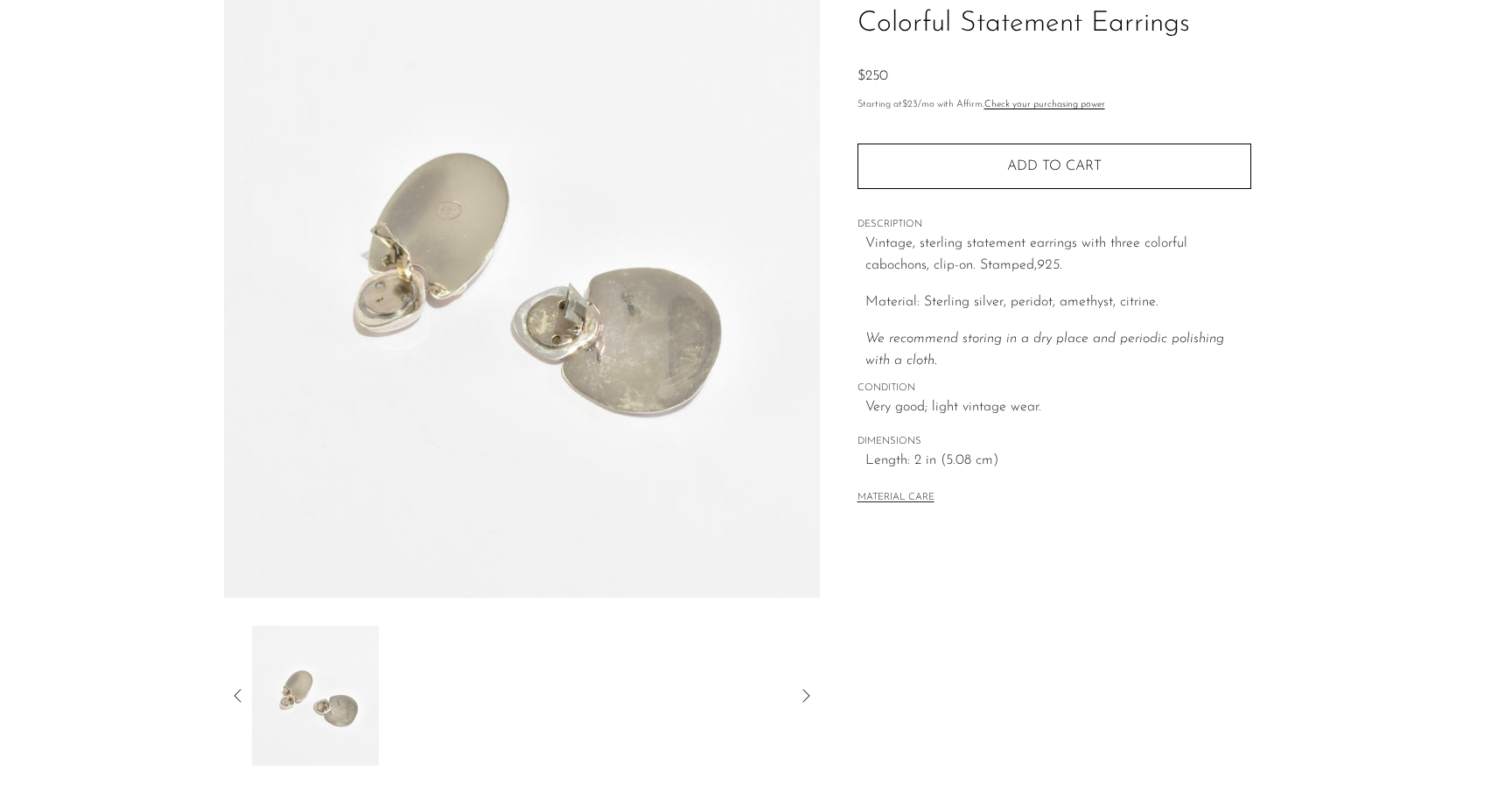
click at [237, 687] on icon at bounding box center [237, 694] width 21 height 21
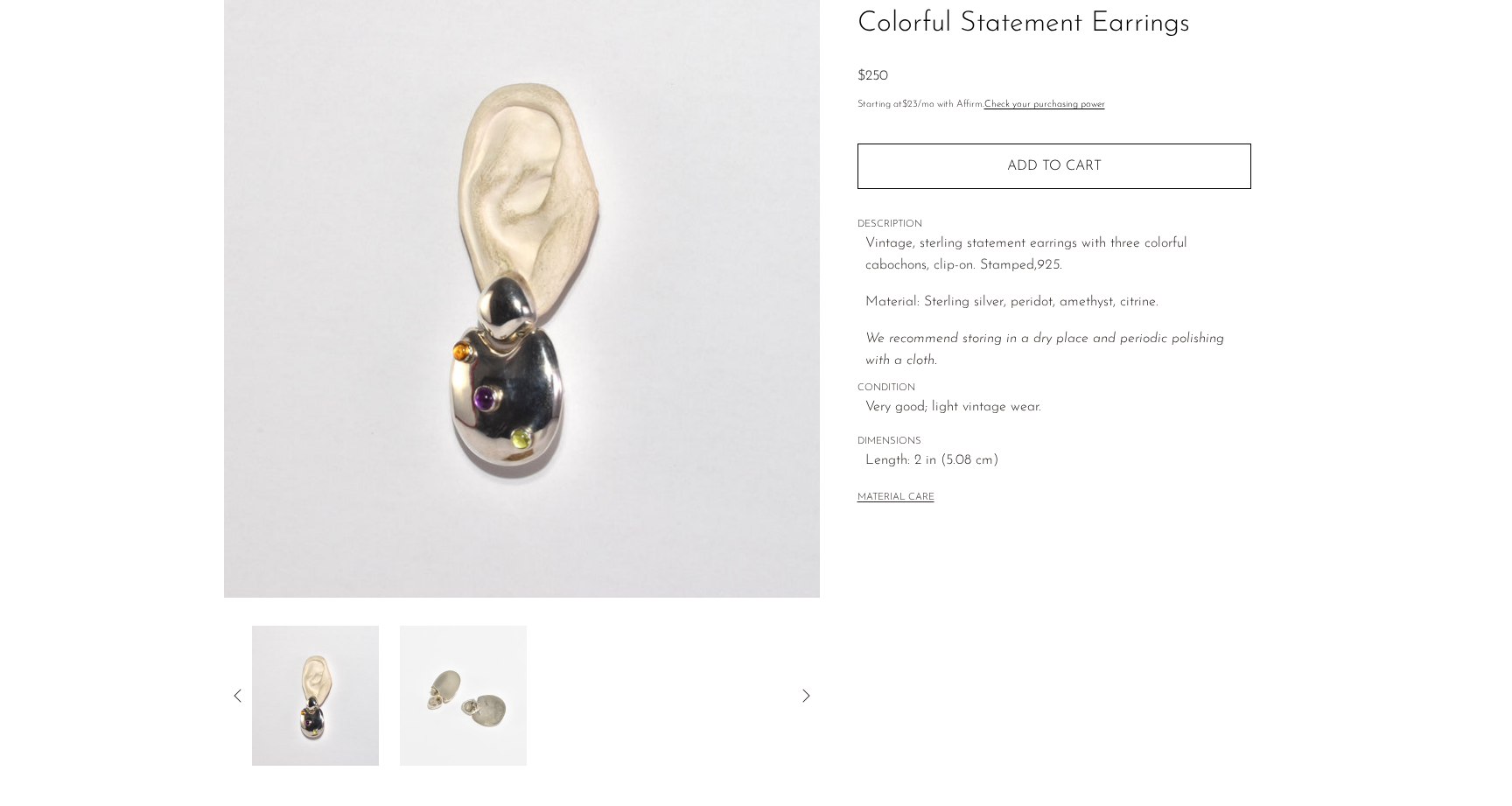
click at [236, 687] on icon at bounding box center [237, 694] width 21 height 21
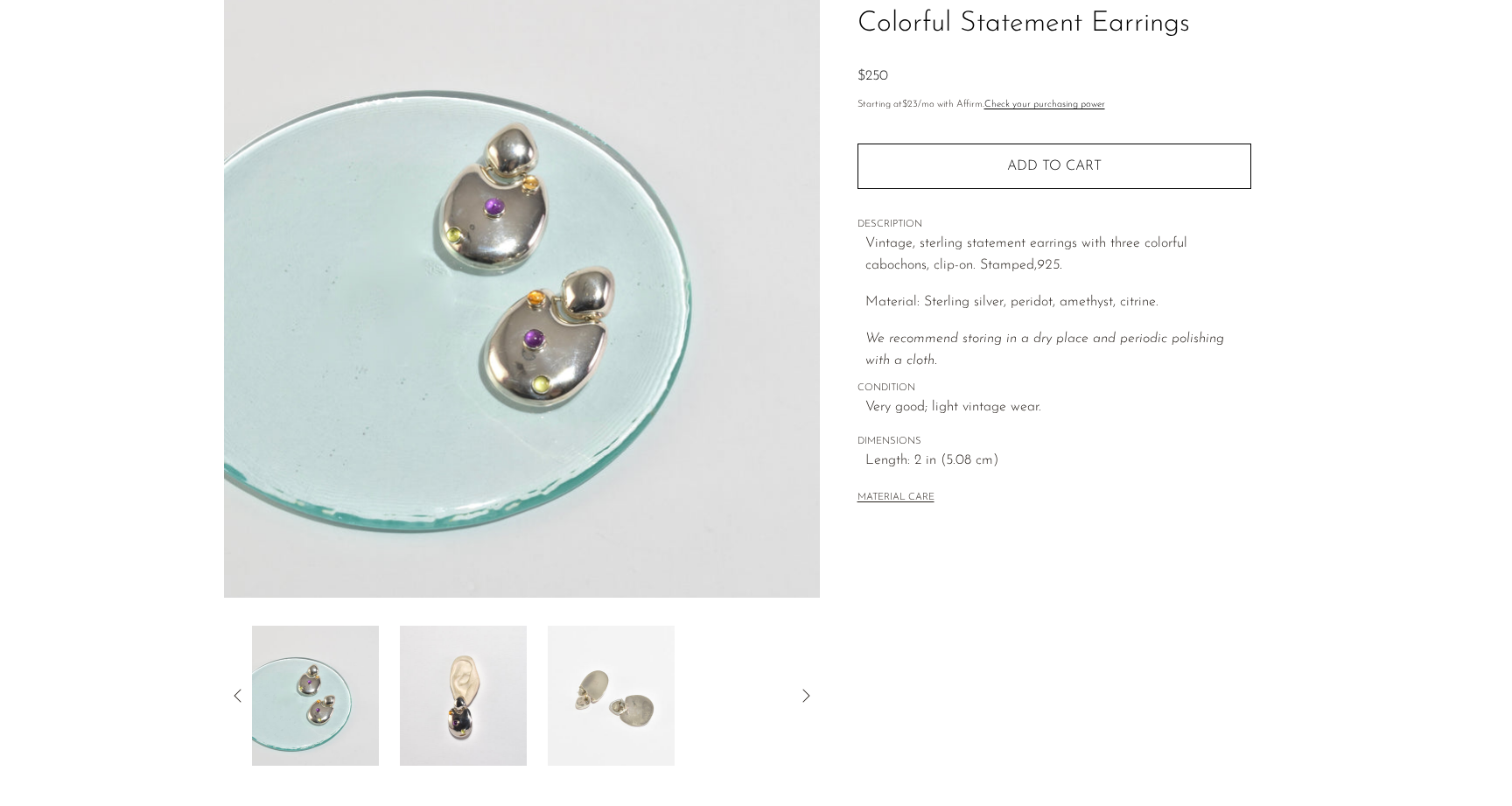
scroll to position [104, 0]
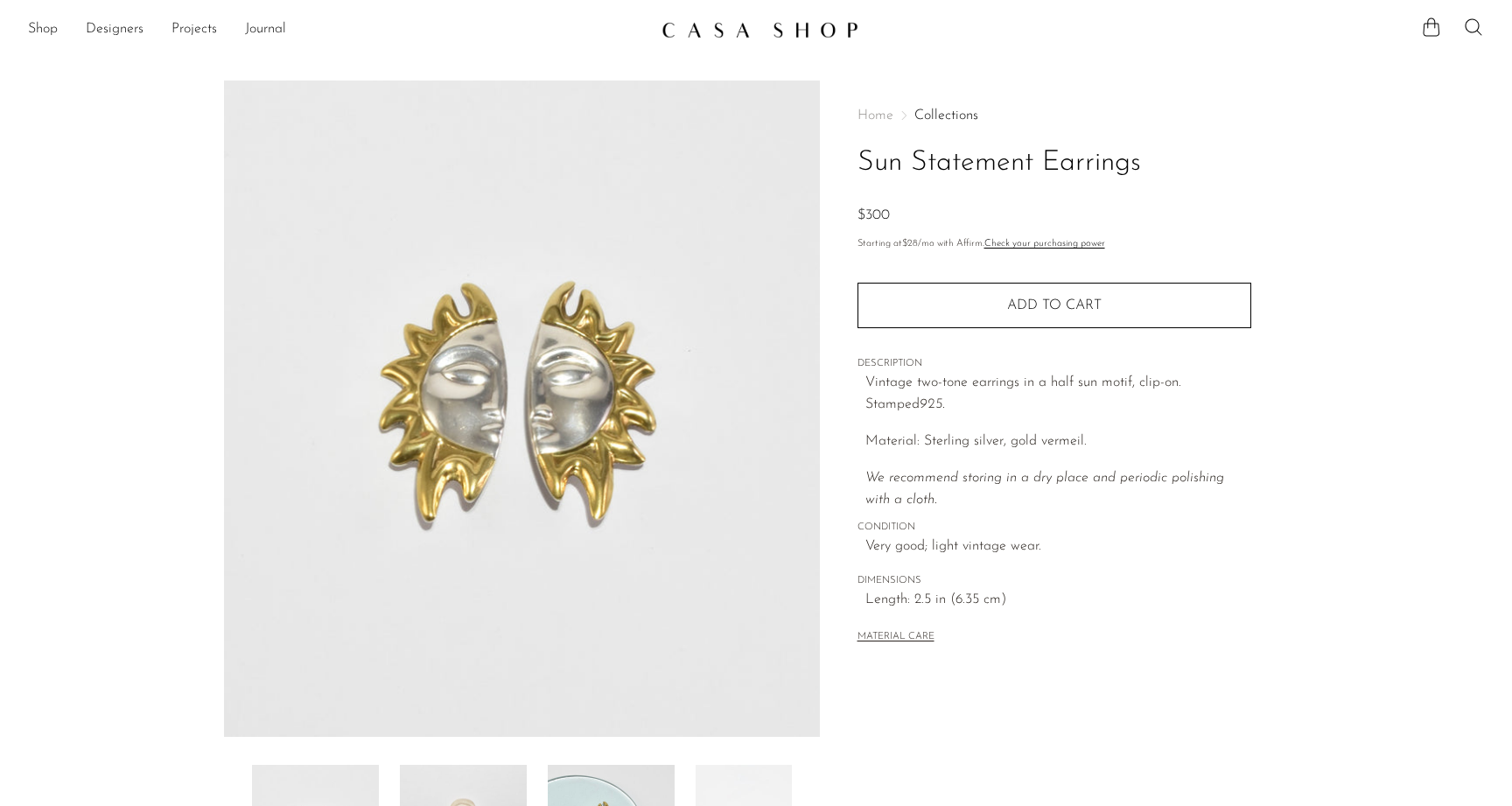
scroll to position [334, 0]
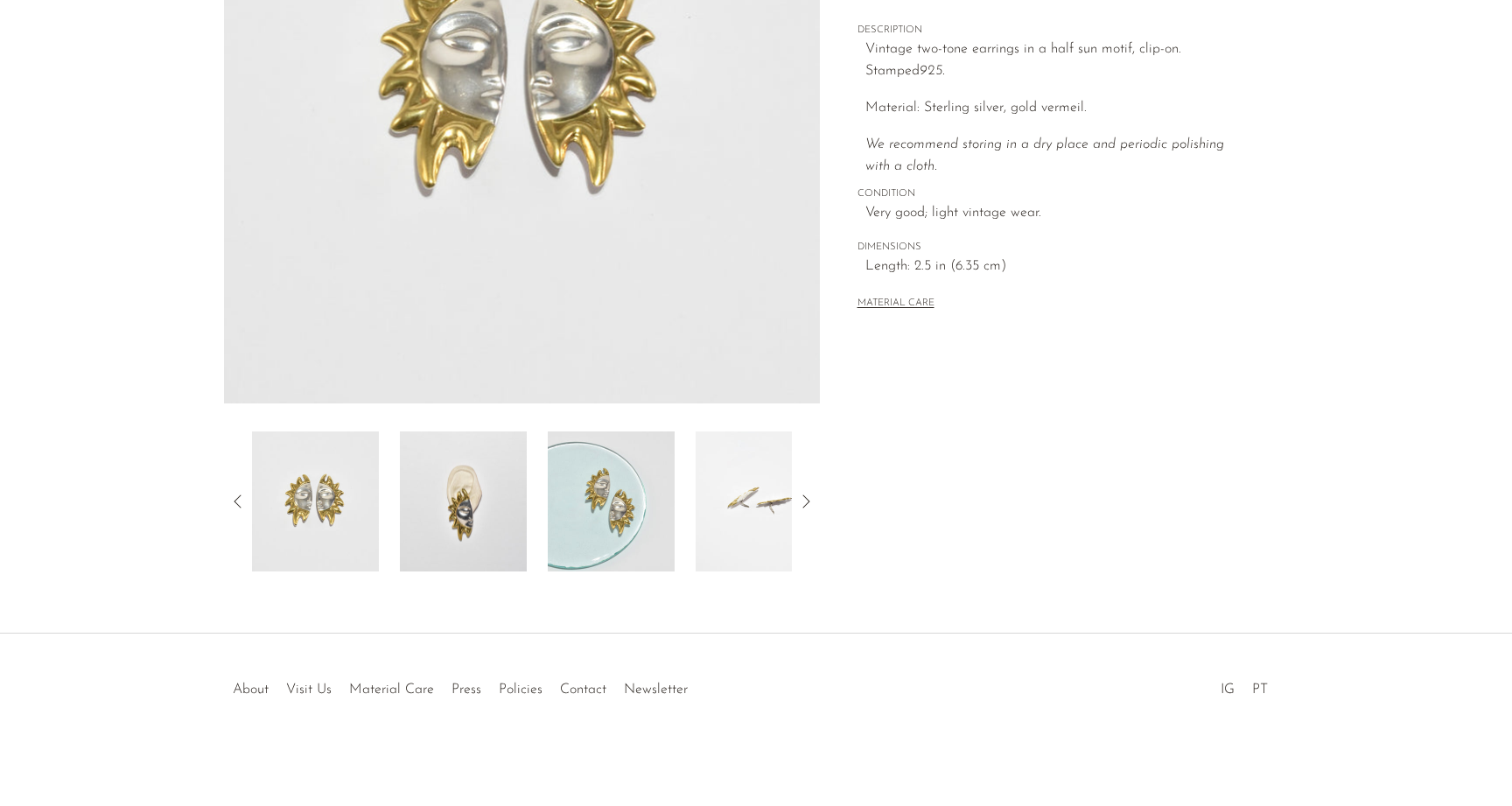
click at [629, 468] on img at bounding box center [612, 501] width 127 height 140
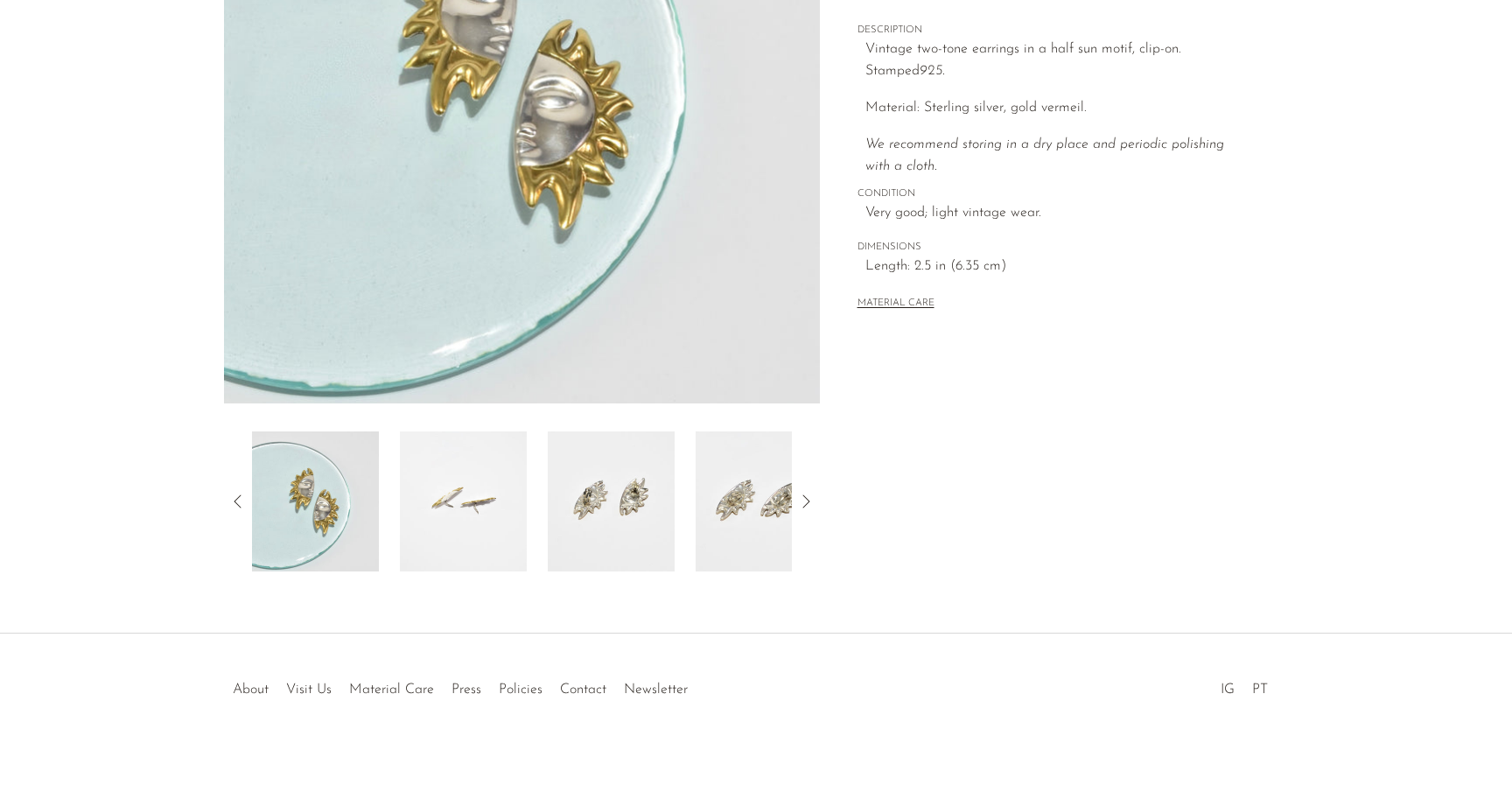
click at [600, 479] on img at bounding box center [612, 501] width 127 height 140
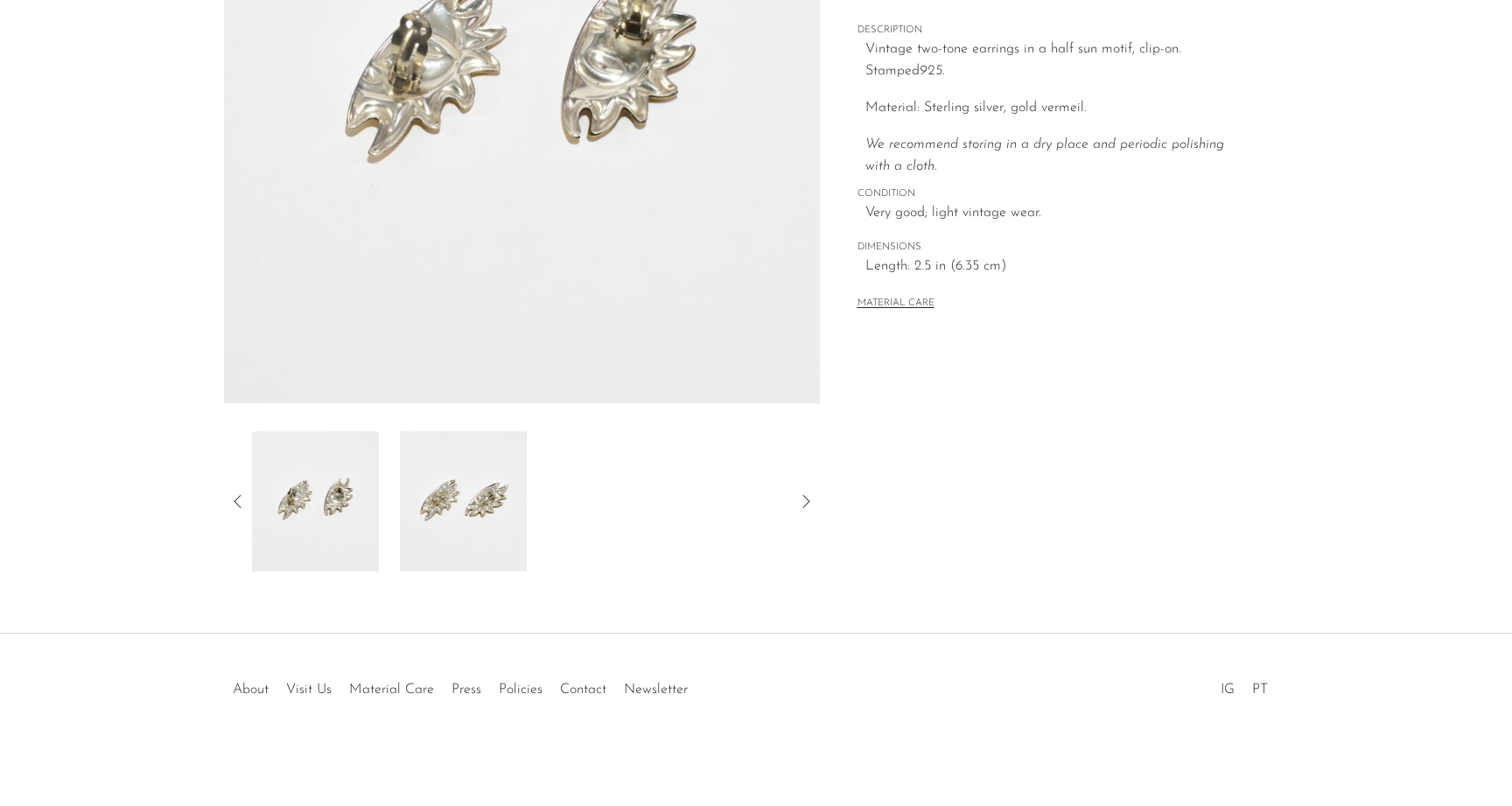
click at [506, 487] on img at bounding box center [464, 501] width 127 height 140
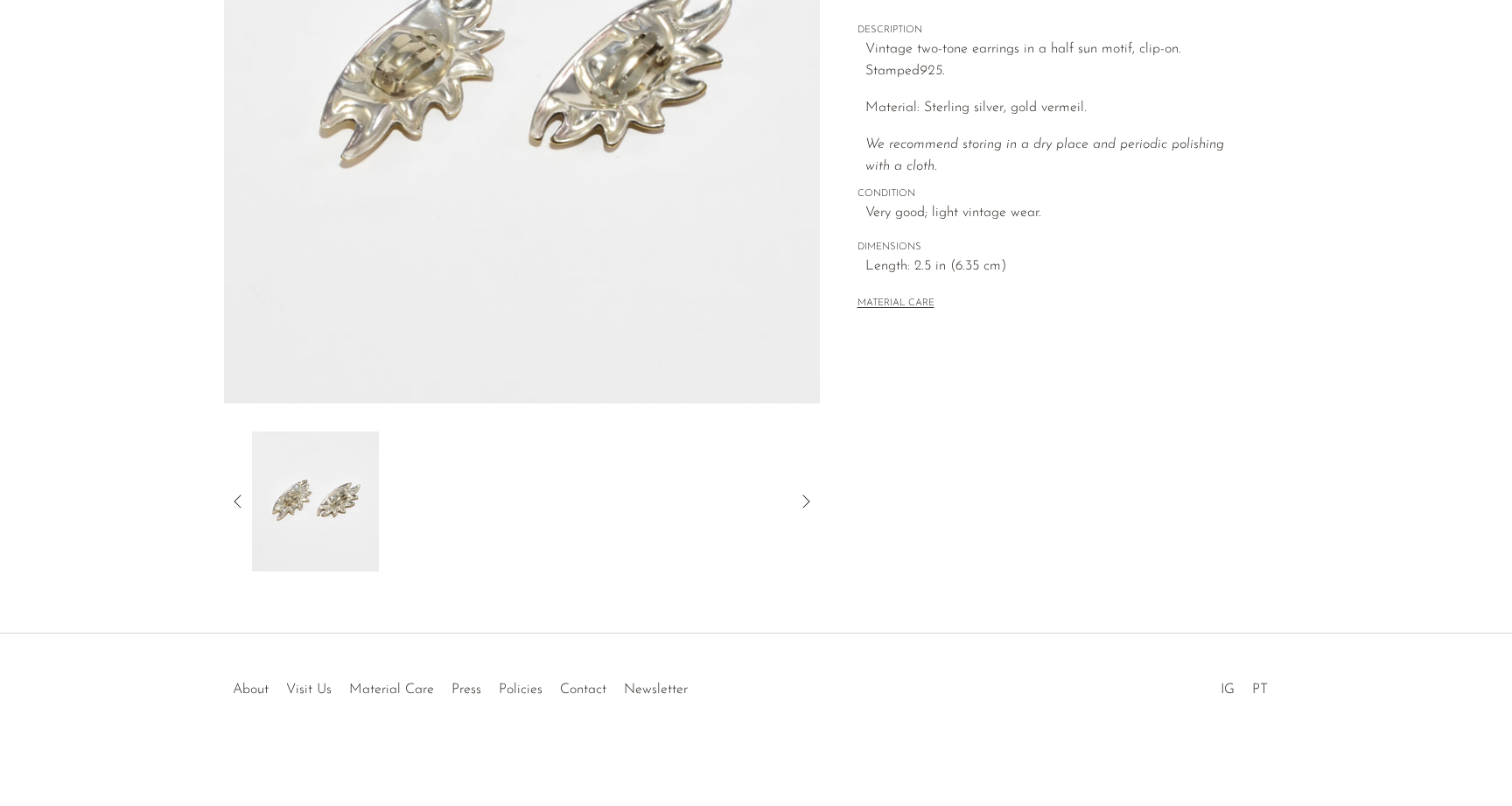
click at [231, 490] on div at bounding box center [522, 501] width 596 height 140
click at [244, 494] on icon at bounding box center [237, 501] width 21 height 21
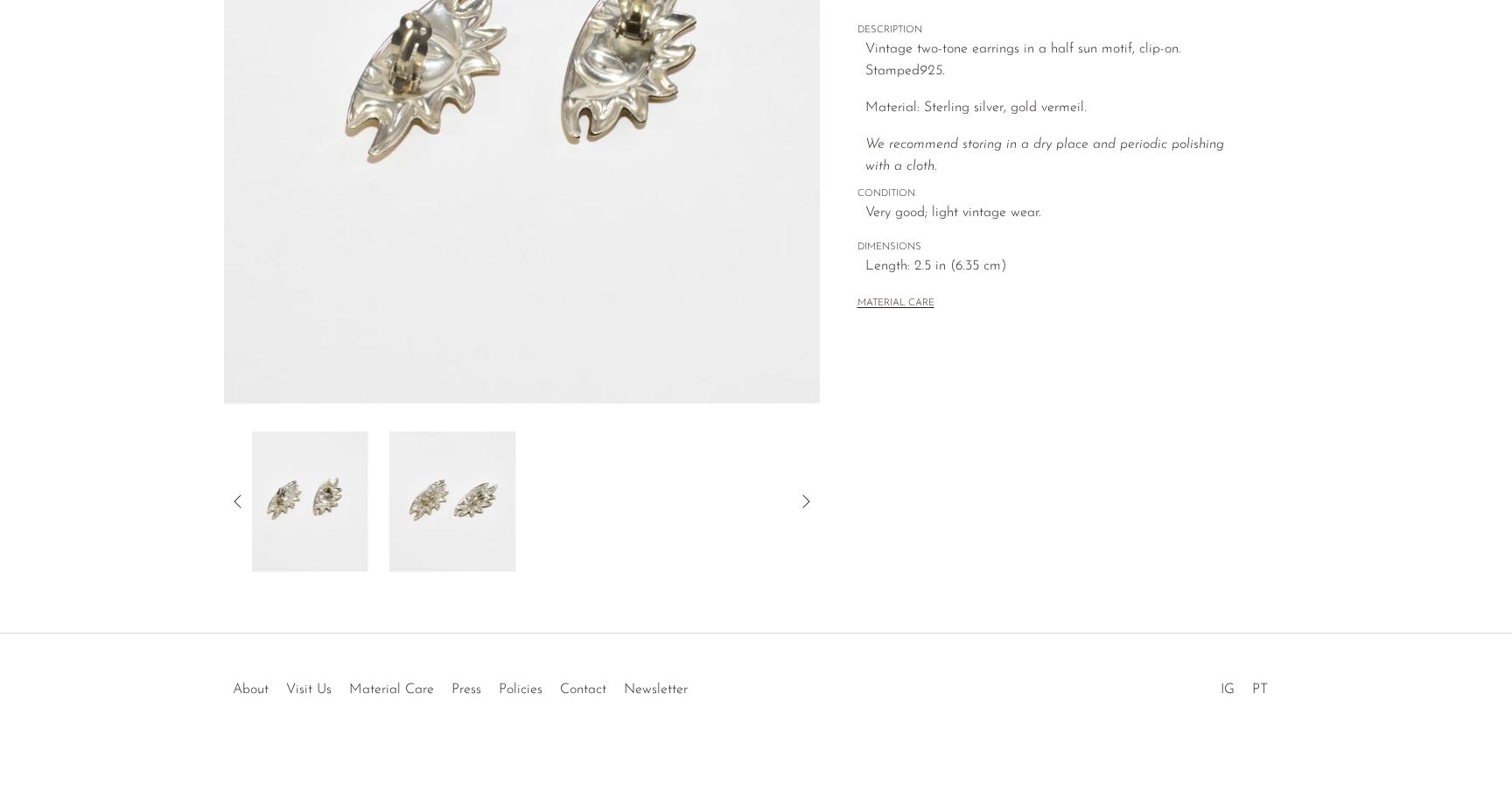
click at [244, 494] on icon at bounding box center [237, 501] width 21 height 21
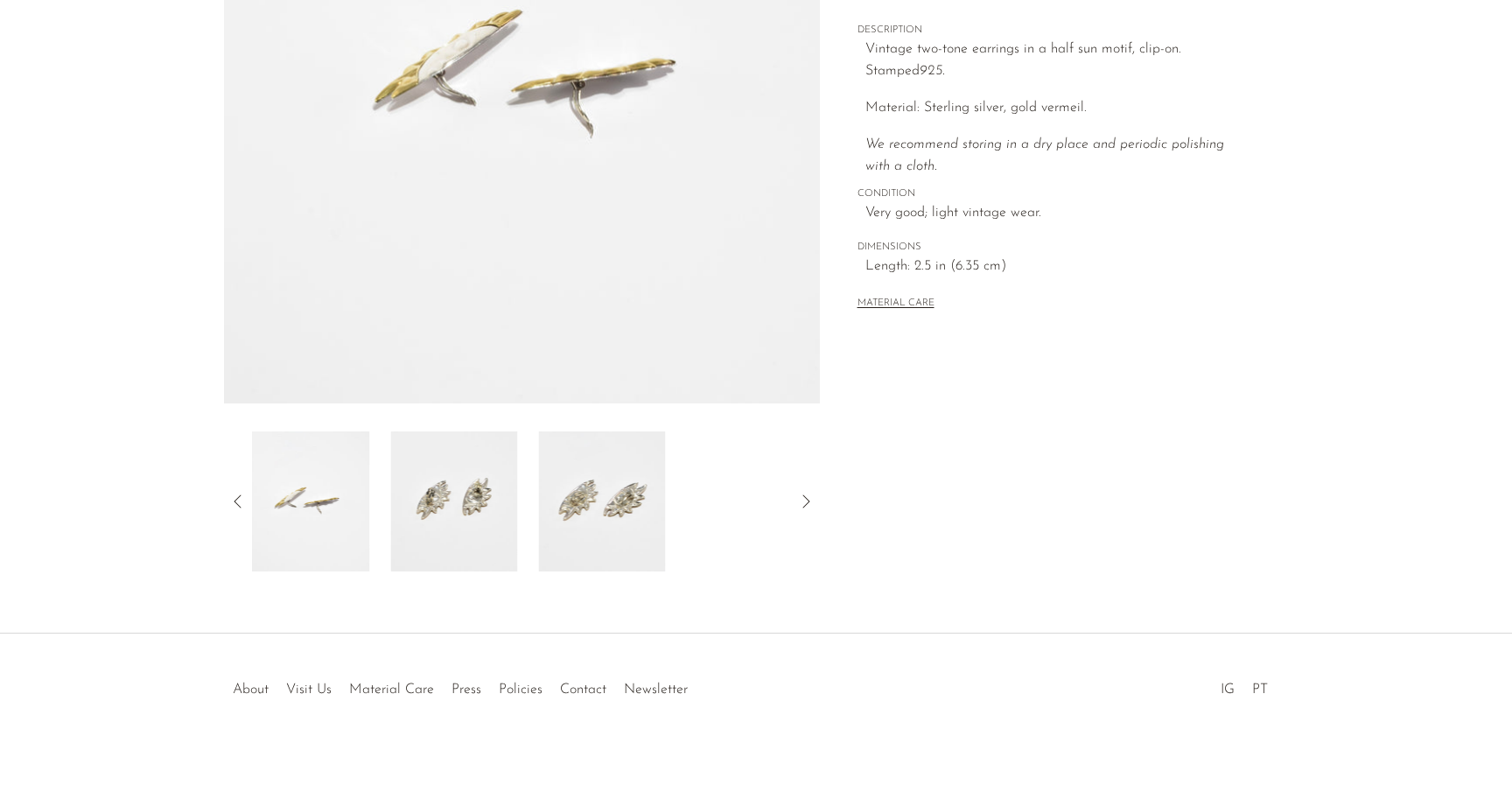
click at [244, 494] on icon at bounding box center [237, 501] width 21 height 21
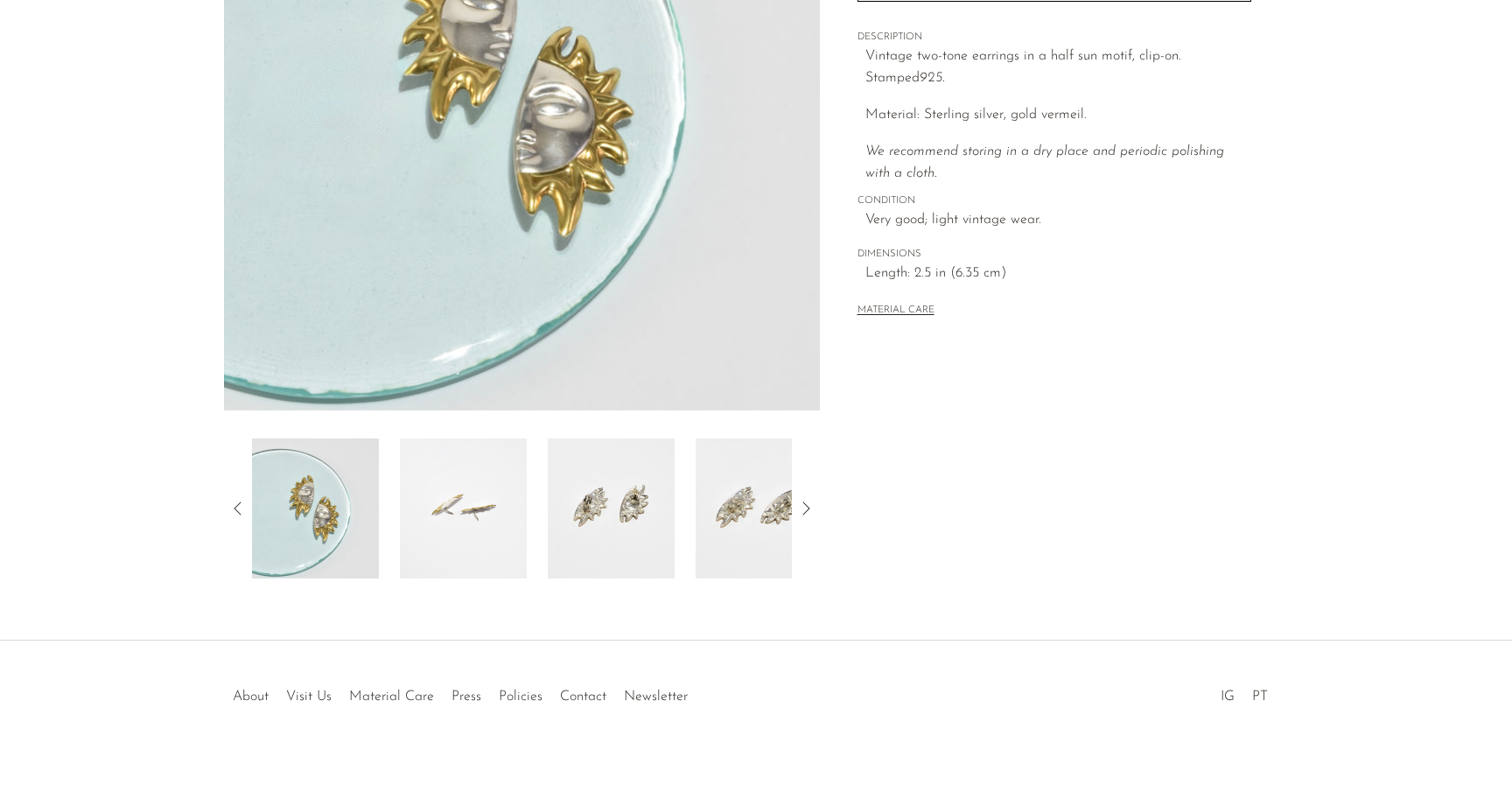
scroll to position [193, 0]
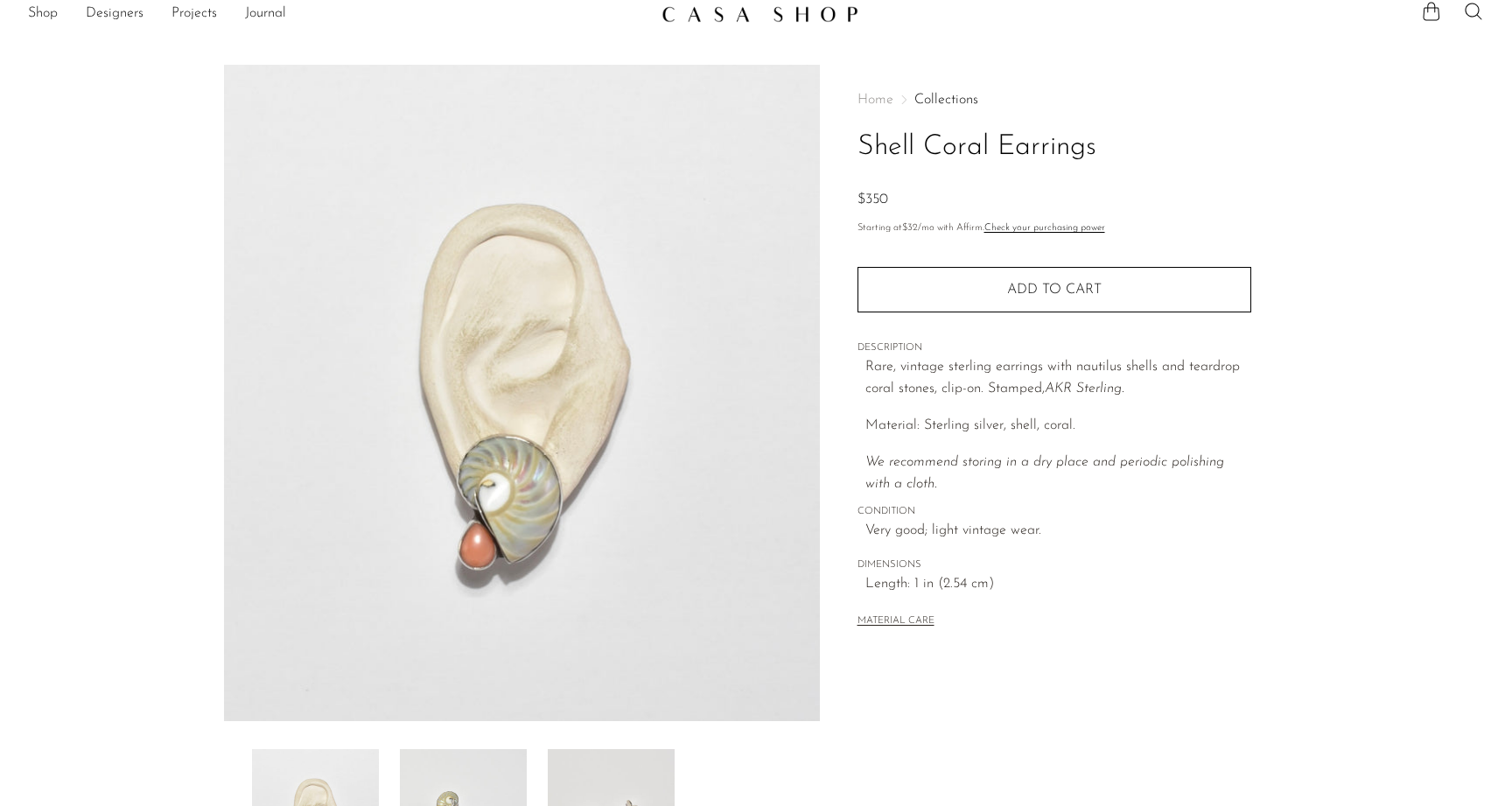
scroll to position [166, 0]
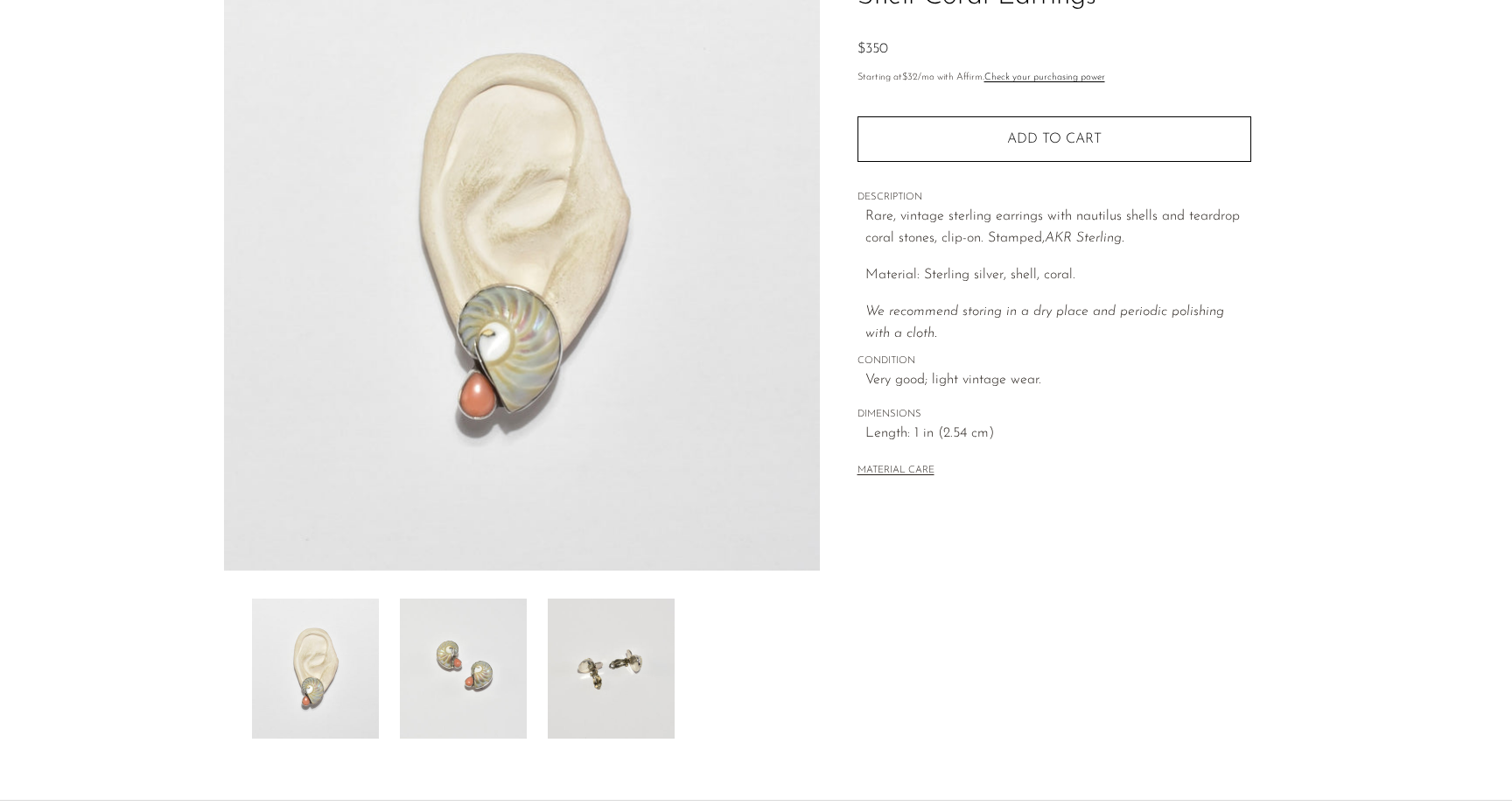
click at [464, 690] on img at bounding box center [464, 668] width 127 height 140
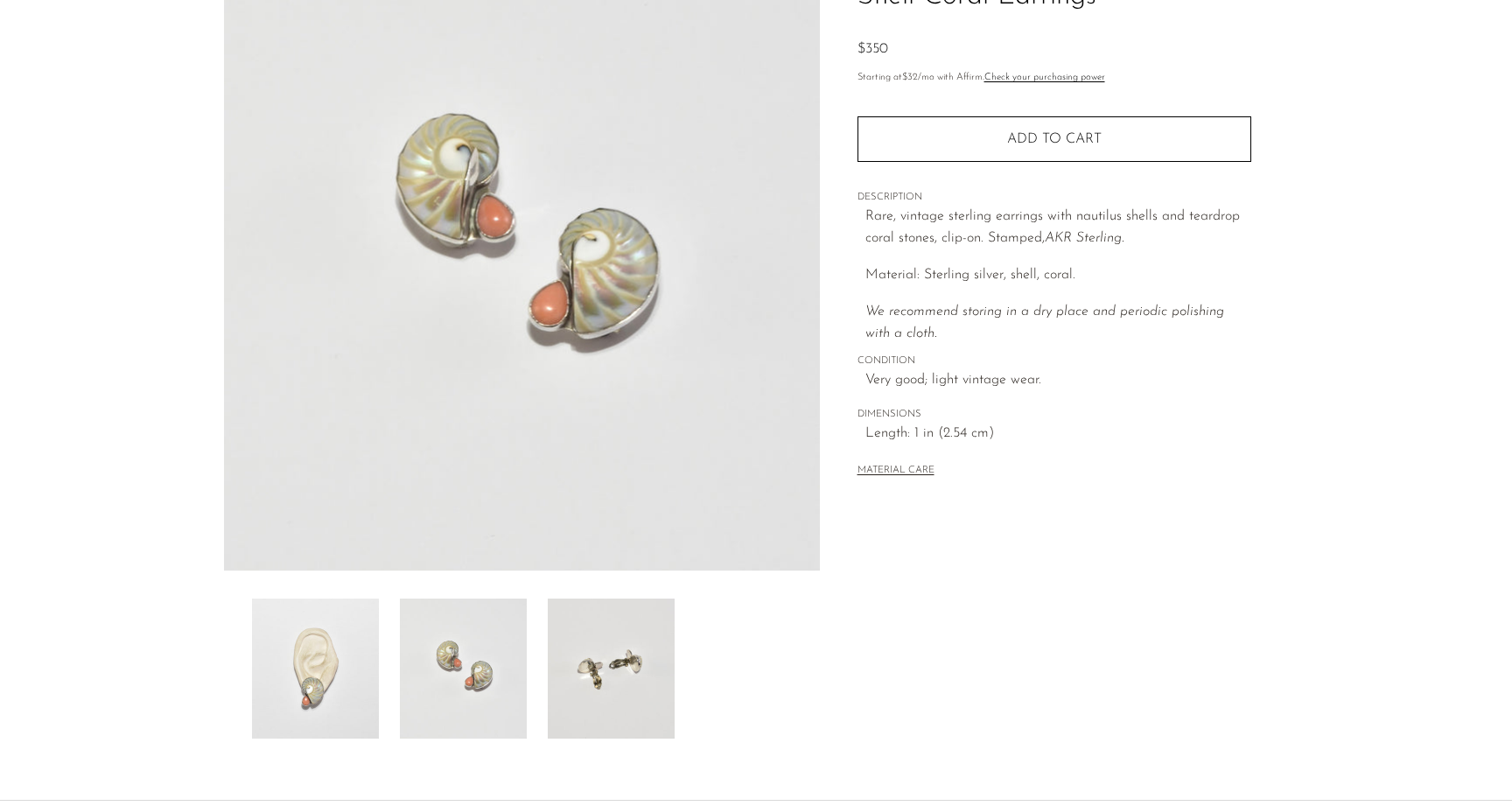
click at [588, 689] on img at bounding box center [612, 668] width 127 height 140
